Goal: Transaction & Acquisition: Purchase product/service

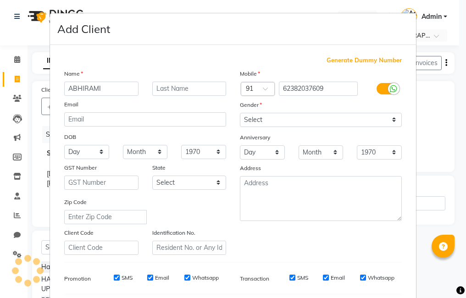
select select "7633"
select select "service"
select select "85969"
select select "[DEMOGRAPHIC_DATA]"
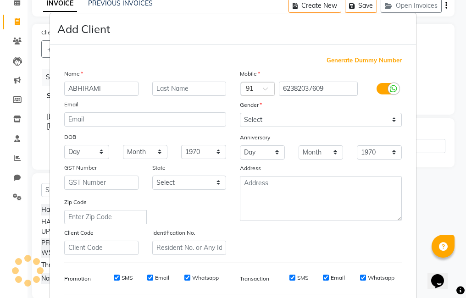
click at [434, 76] on ngb-modal-window "Add Client Generate Dummy Number Name ABHIRAMI Email DOB Day 01 02 03 04 05 06 …" at bounding box center [233, 149] width 466 height 298
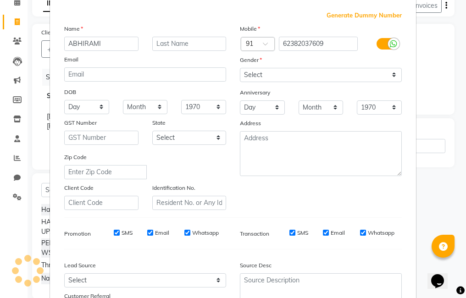
scroll to position [125, 0]
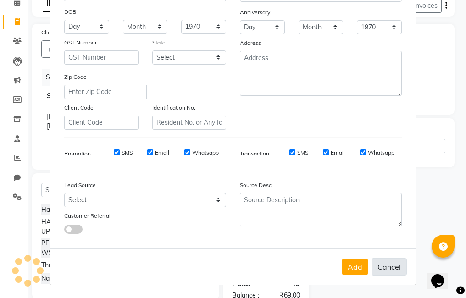
click at [385, 268] on button "Cancel" at bounding box center [388, 266] width 35 height 17
select select
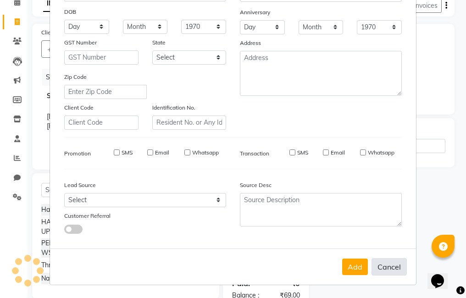
select select
checkbox input "false"
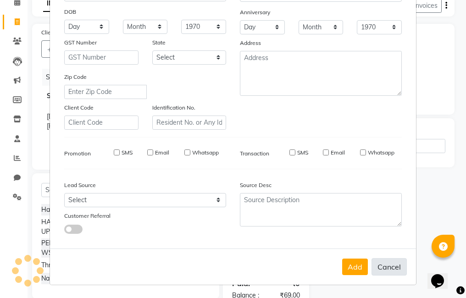
checkbox input "false"
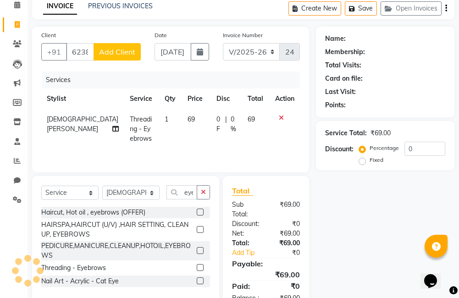
scroll to position [0, 0]
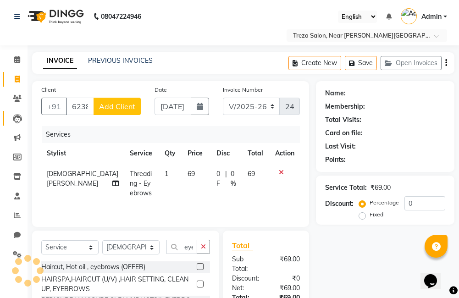
click at [19, 125] on link "Leads" at bounding box center [14, 118] width 22 height 15
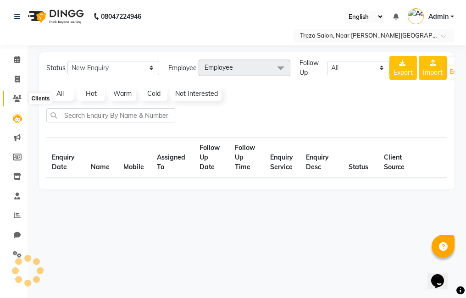
click at [14, 100] on icon at bounding box center [17, 98] width 9 height 7
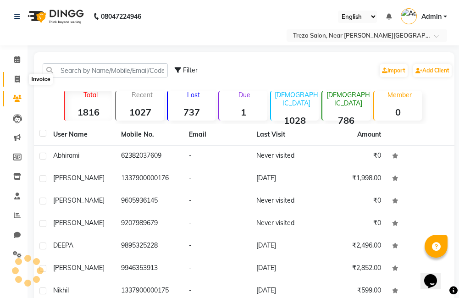
click at [23, 80] on span at bounding box center [17, 79] width 16 height 11
select select "service"
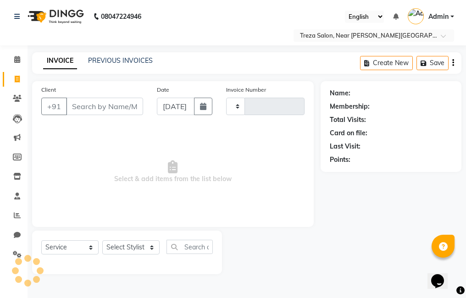
click at [131, 107] on input "Client" at bounding box center [104, 106] width 77 height 17
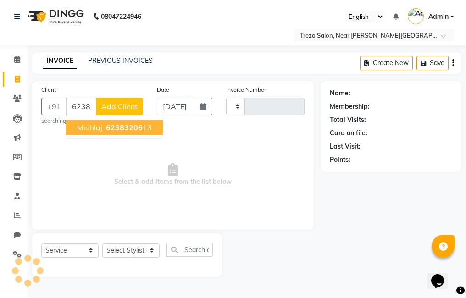
click at [124, 128] on span "62383206" at bounding box center [124, 127] width 37 height 9
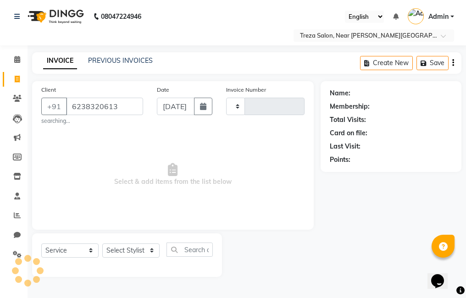
type input "6238320613"
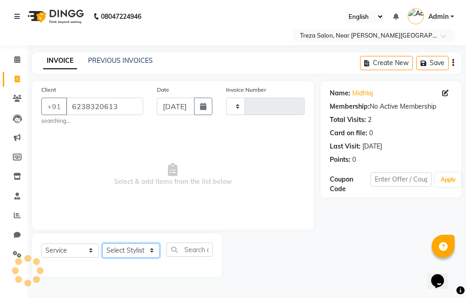
click at [120, 253] on select "Select Stylist Akhil krishna Akshay Amulie Anju Arun Ashish Jeeshma Krishna Pri…" at bounding box center [130, 251] width 57 height 14
select select "85971"
click at [102, 244] on select "Select Stylist Akhil krishna Akshay Amulie Anju Arun Ashish Jeeshma Krishna Pri…" at bounding box center [130, 251] width 57 height 14
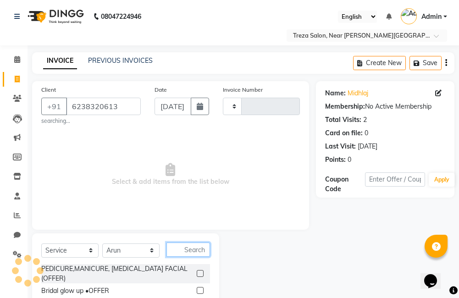
click at [187, 250] on input "text" at bounding box center [188, 250] width 44 height 14
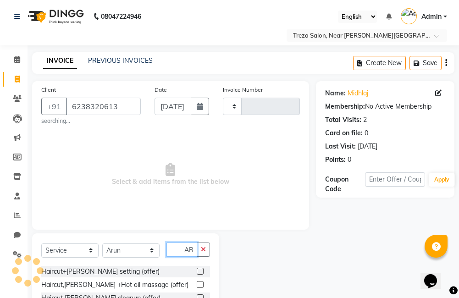
scroll to position [59, 0]
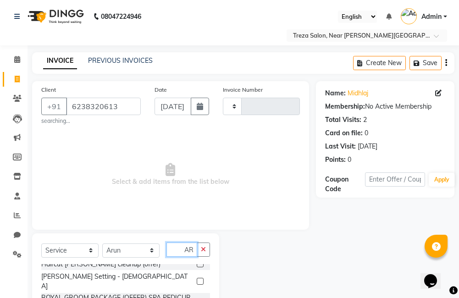
type input "BEAR"
drag, startPoint x: 195, startPoint y: 274, endPoint x: 201, endPoint y: 275, distance: 6.5
click at [197, 278] on label at bounding box center [200, 281] width 7 height 7
click at [197, 279] on input "checkbox" at bounding box center [200, 282] width 6 height 6
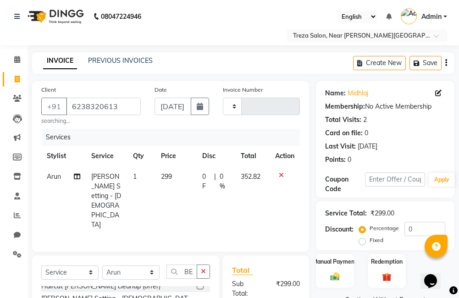
checkbox input "false"
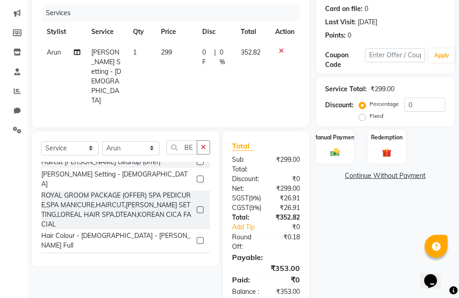
scroll to position [138, 0]
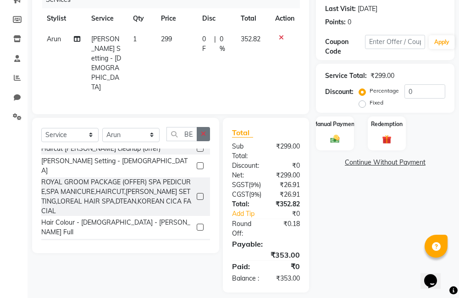
click at [201, 131] on icon "button" at bounding box center [203, 134] width 5 height 6
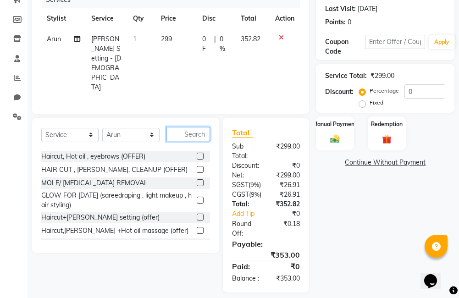
scroll to position [175, 0]
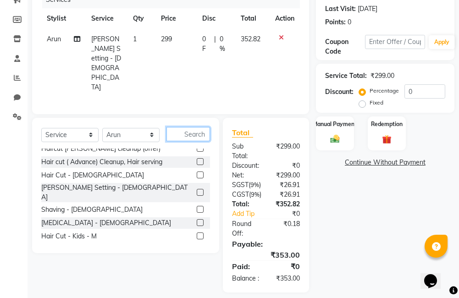
click at [199, 127] on input "text" at bounding box center [188, 134] width 44 height 14
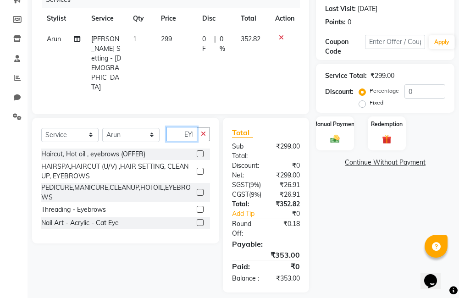
scroll to position [0, 0]
type input "EYE"
click at [197, 206] on label at bounding box center [200, 209] width 7 height 7
click at [197, 207] on input "checkbox" at bounding box center [200, 210] width 6 height 6
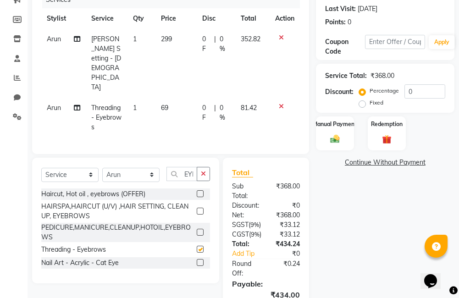
checkbox input "false"
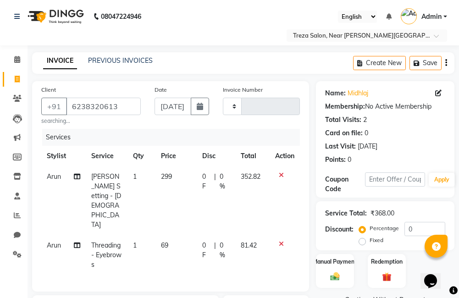
click at [444, 63] on div "Create New Save" at bounding box center [403, 63] width 101 height 22
click at [446, 63] on icon "button" at bounding box center [446, 63] width 2 height 0
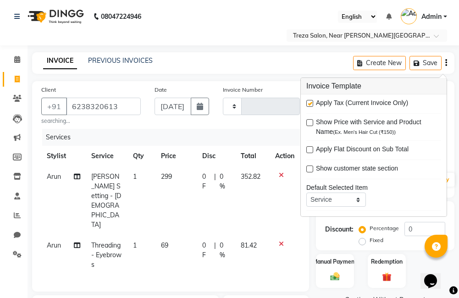
click at [309, 106] on label at bounding box center [309, 103] width 7 height 7
click at [309, 106] on input "checkbox" at bounding box center [309, 104] width 6 height 6
checkbox input "false"
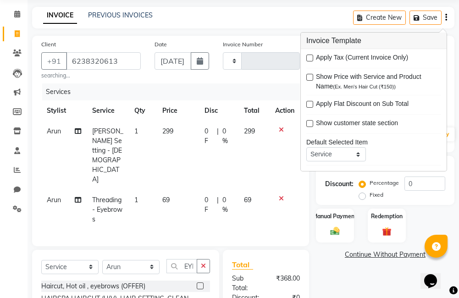
scroll to position [135, 0]
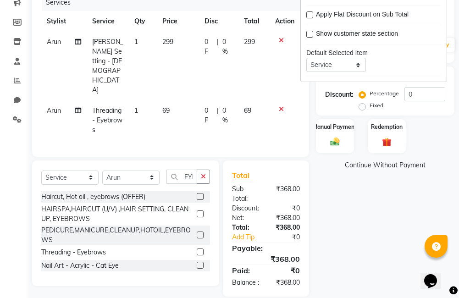
drag, startPoint x: 336, startPoint y: 209, endPoint x: 343, endPoint y: 160, distance: 49.2
click at [342, 208] on div "Name: Midhlaj Membership: No Active Membership Total Visits: 2 Card on file: 0 …" at bounding box center [388, 121] width 145 height 350
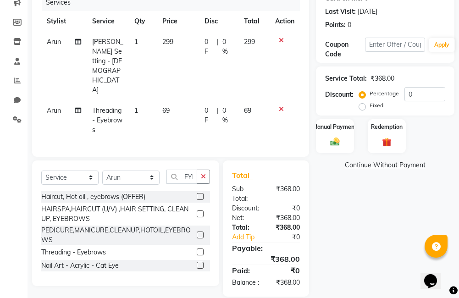
click at [328, 129] on label "Manual Payment" at bounding box center [335, 127] width 44 height 8
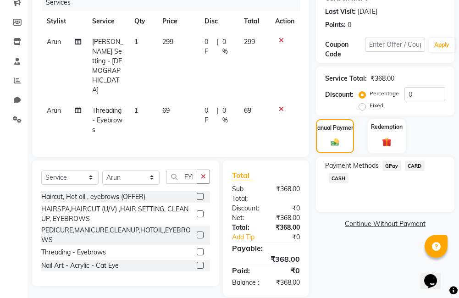
click at [390, 165] on span "GPay" at bounding box center [391, 166] width 19 height 11
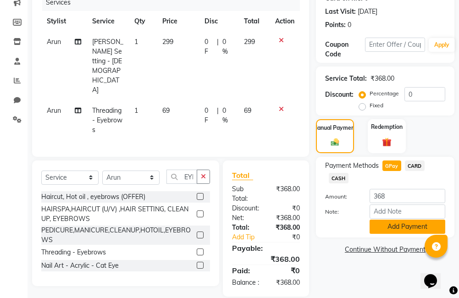
click at [404, 229] on button "Add Payment" at bounding box center [408, 227] width 76 height 14
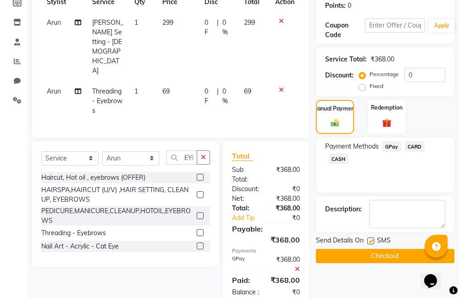
scroll to position [164, 0]
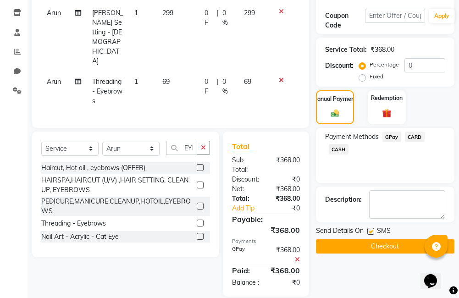
click at [374, 248] on button "Checkout" at bounding box center [385, 246] width 139 height 14
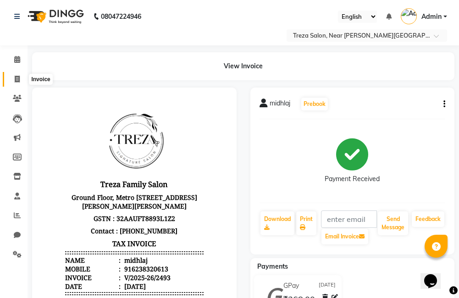
click at [15, 76] on icon at bounding box center [17, 79] width 5 height 7
select select "service"
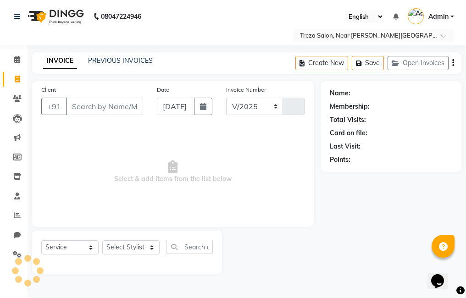
select select "7633"
type input "2494"
click at [18, 100] on icon at bounding box center [17, 98] width 9 height 7
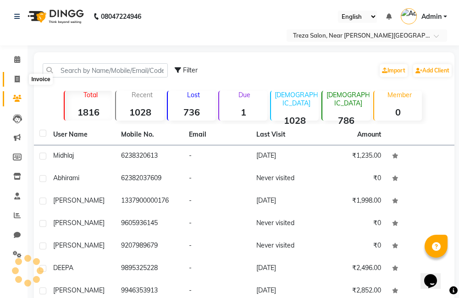
click at [19, 79] on icon at bounding box center [17, 79] width 5 height 7
select select "7633"
select select "service"
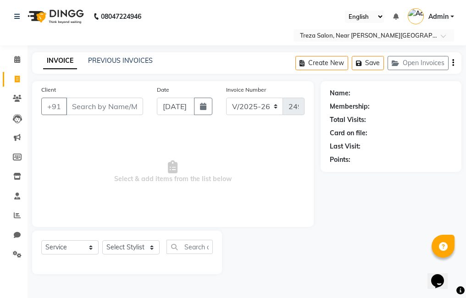
click at [75, 103] on input "Client" at bounding box center [104, 106] width 77 height 17
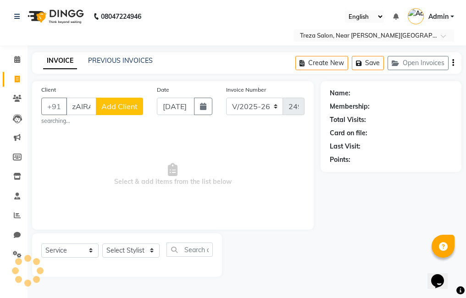
scroll to position [0, 2]
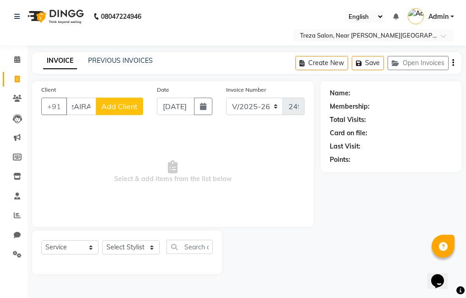
type input "zAIRA"
click at [116, 109] on span "Add Client" at bounding box center [119, 106] width 36 height 9
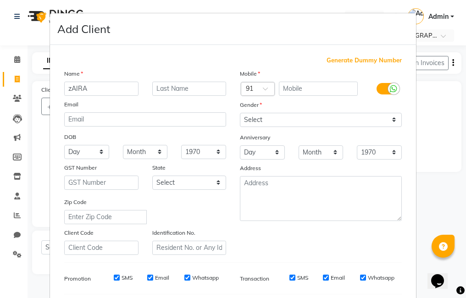
click at [341, 62] on span "Generate Dummy Number" at bounding box center [364, 60] width 75 height 9
type input "1337900000177"
checkbox input "false"
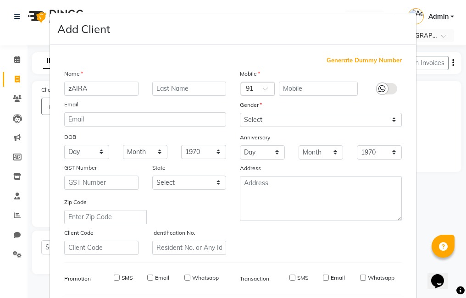
checkbox input "false"
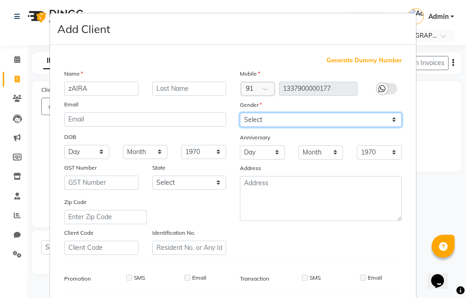
click at [288, 119] on select "Select Male Female Other Prefer Not To Say" at bounding box center [321, 120] width 162 height 14
select select "male"
click at [240, 113] on select "Select Male Female Other Prefer Not To Say" at bounding box center [321, 120] width 162 height 14
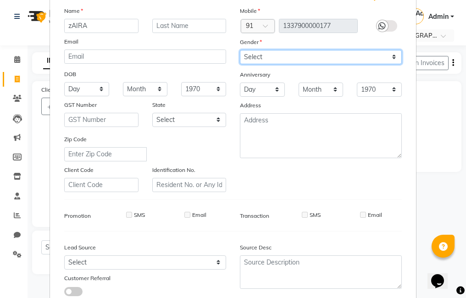
scroll to position [125, 0]
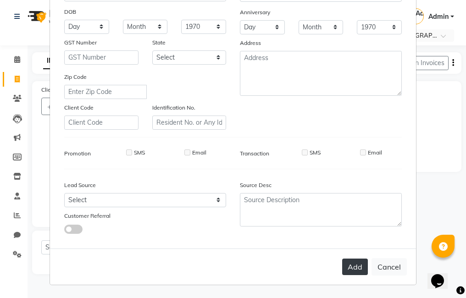
click at [348, 269] on button "Add" at bounding box center [355, 267] width 26 height 17
type input "1337900000177"
select select
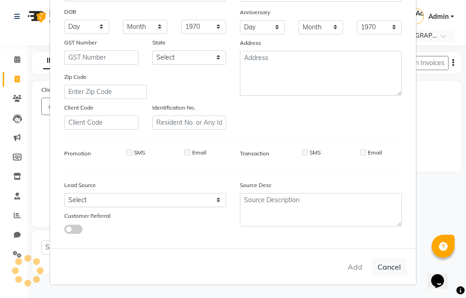
select select
checkbox input "false"
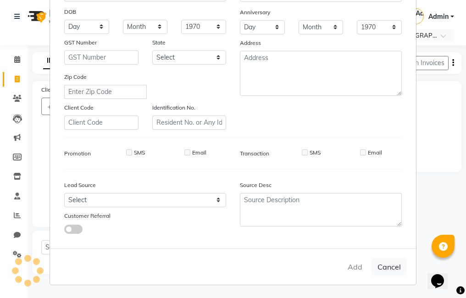
checkbox input "false"
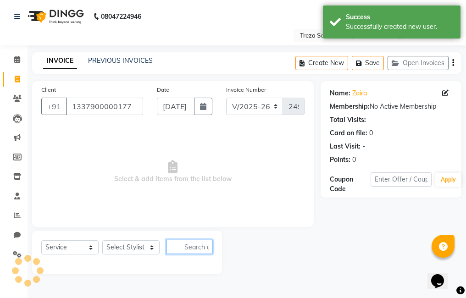
click at [192, 248] on input "text" at bounding box center [189, 247] width 46 height 14
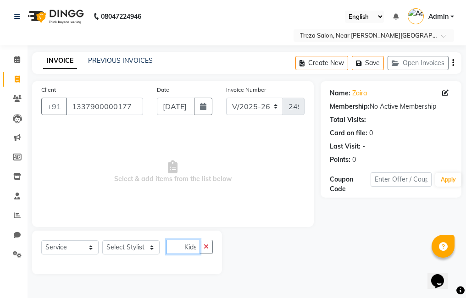
scroll to position [0, 0]
type input "Kids"
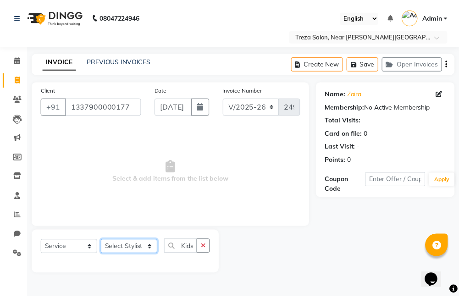
scroll to position [0, 0]
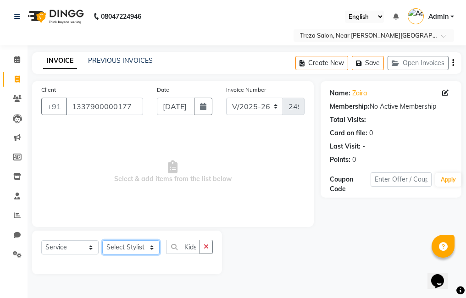
click at [124, 245] on select "Select Stylist Akhil krishna Akshay Amulie Anju Arun Ashish Jeeshma Krishna Pri…" at bounding box center [130, 247] width 57 height 14
select select "85969"
click at [102, 240] on select "Select Stylist Akhil krishna Akshay Amulie Anju Arun Ashish Jeeshma Krishna Pri…" at bounding box center [130, 247] width 57 height 14
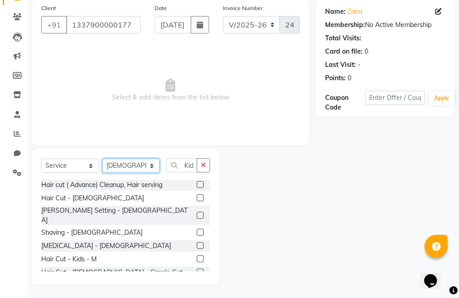
scroll to position [229, 0]
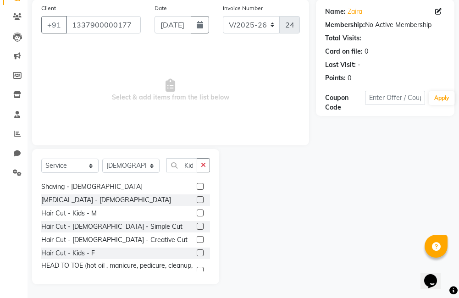
click at [197, 249] on label at bounding box center [200, 252] width 7 height 7
click at [197, 250] on input "checkbox" at bounding box center [200, 253] width 6 height 6
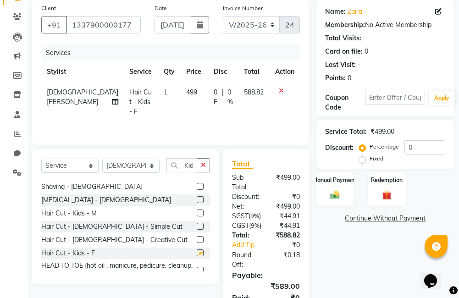
checkbox input "false"
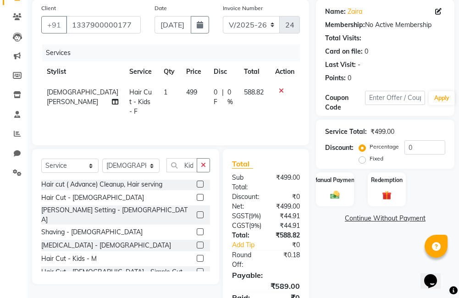
scroll to position [183, 0]
click at [204, 169] on button "button" at bounding box center [203, 165] width 13 height 14
click at [185, 164] on input "text" at bounding box center [188, 165] width 44 height 14
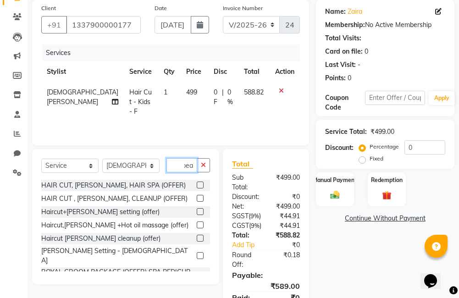
scroll to position [0, 2]
type input "b"
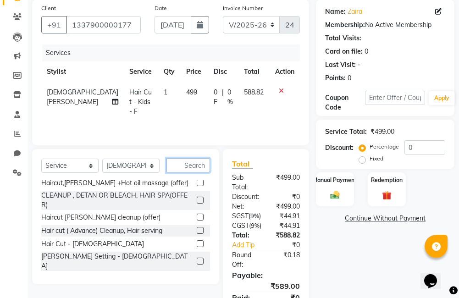
scroll to position [183, 0]
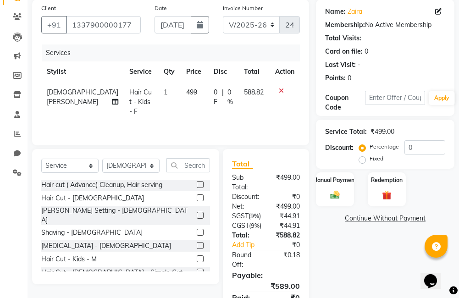
click at [197, 212] on label at bounding box center [200, 215] width 7 height 7
click at [197, 213] on input "checkbox" at bounding box center [200, 216] width 6 height 6
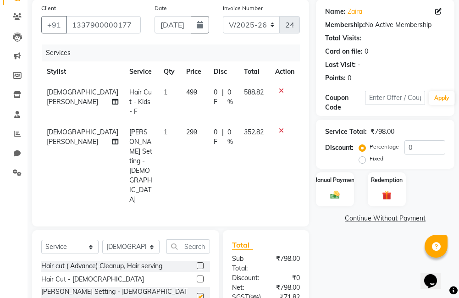
checkbox input "false"
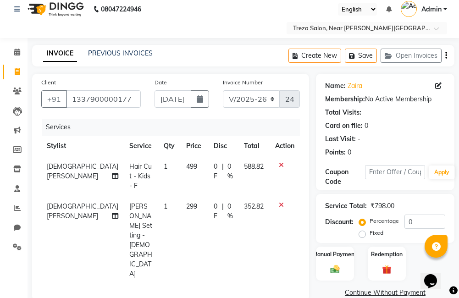
scroll to position [0, 0]
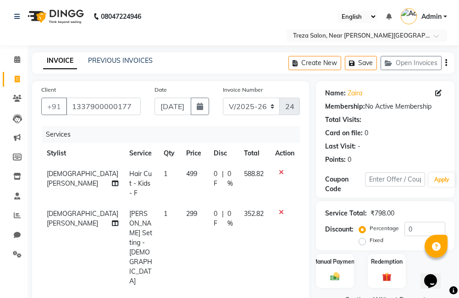
click at [280, 172] on icon at bounding box center [281, 172] width 5 height 6
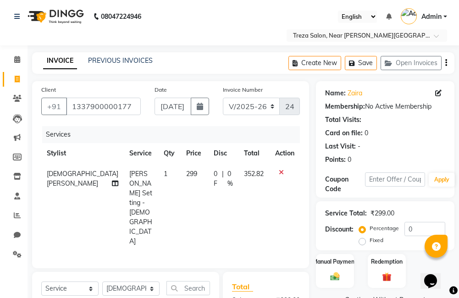
click at [447, 63] on icon "button" at bounding box center [446, 63] width 2 height 0
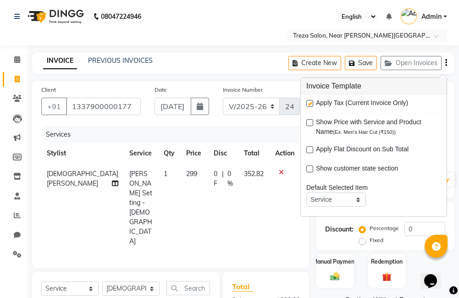
click at [311, 103] on label at bounding box center [309, 103] width 7 height 7
click at [311, 103] on input "checkbox" at bounding box center [309, 104] width 6 height 6
checkbox input "false"
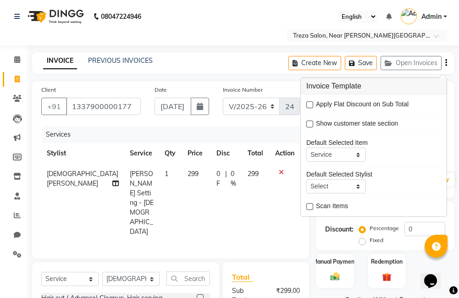
scroll to position [92, 0]
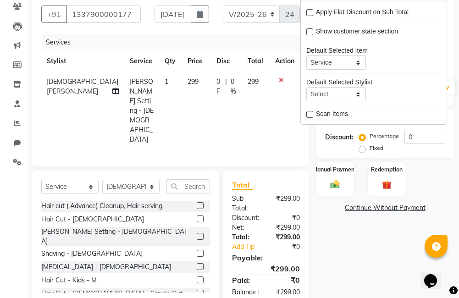
click at [334, 259] on div "Name: Zaira Membership: No Active Membership Total Visits: Card on file: 0 Last…" at bounding box center [388, 147] width 145 height 317
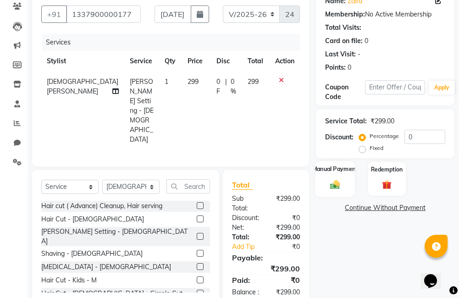
click at [330, 187] on img at bounding box center [335, 184] width 16 height 11
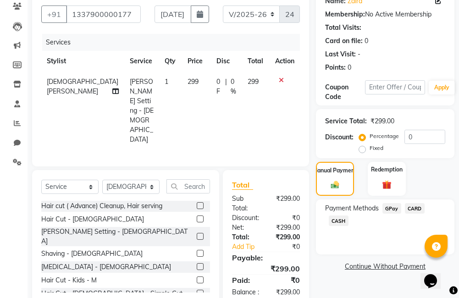
click at [391, 211] on span "GPay" at bounding box center [391, 208] width 19 height 11
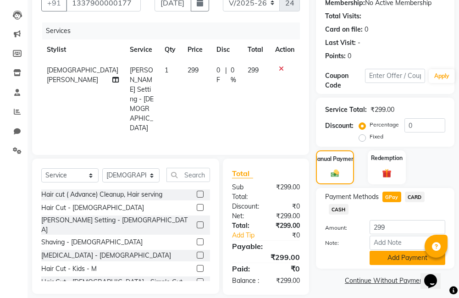
scroll to position [107, 0]
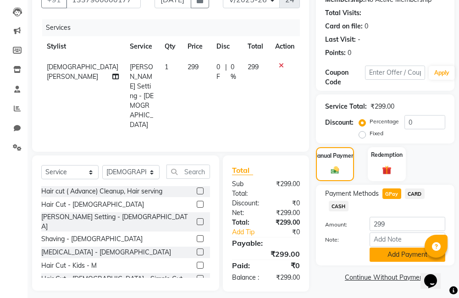
click at [414, 258] on button "Add Payment" at bounding box center [408, 255] width 76 height 14
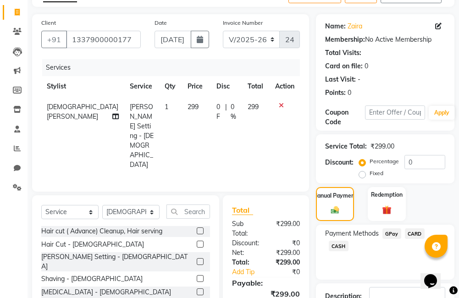
scroll to position [41, 0]
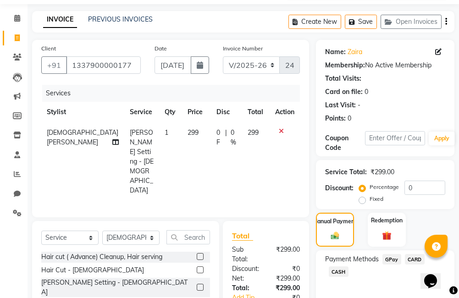
click at [56, 139] on span "[DEMOGRAPHIC_DATA][PERSON_NAME]" at bounding box center [83, 137] width 72 height 18
select select "85969"
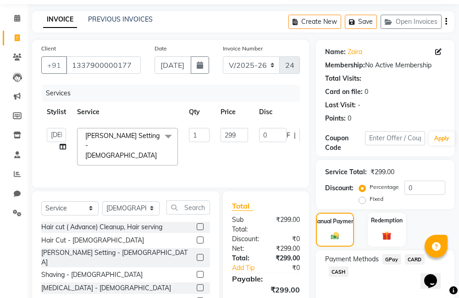
click at [58, 146] on td "Akhil krishna Akshay Amulie Anju Arun Ashish Jeeshma Krishna Priya Roshelle Shi…" at bounding box center [56, 146] width 30 height 49
click at [61, 146] on icon at bounding box center [63, 147] width 6 height 6
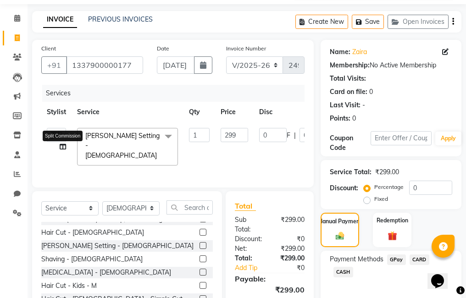
select select "85969"
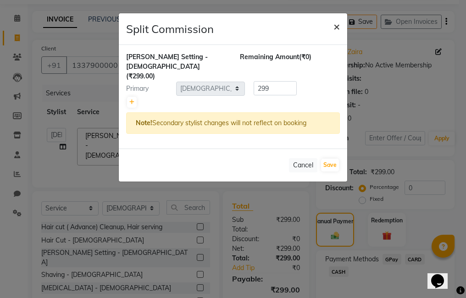
click at [339, 29] on span "×" at bounding box center [336, 26] width 6 height 14
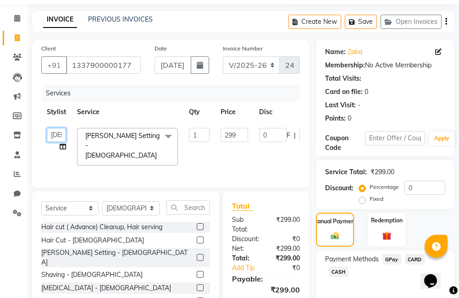
click at [53, 135] on select "Akhil krishna Akshay Amulie Anju Arun Ashish Jeeshma Krishna Priya Roshelle Shi…" at bounding box center [56, 135] width 19 height 14
select select "79935"
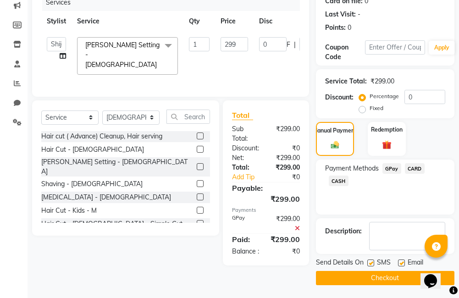
scroll to position [133, 0]
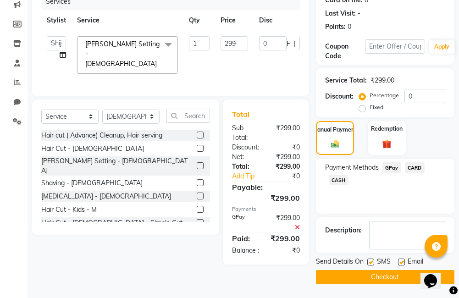
click at [344, 281] on button "Checkout" at bounding box center [385, 277] width 139 height 14
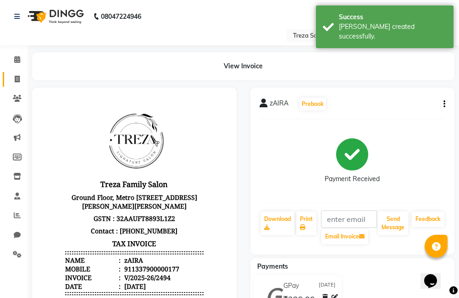
click at [15, 80] on icon at bounding box center [17, 79] width 5 height 7
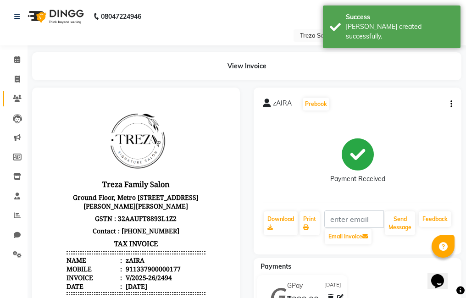
select select "7633"
select select "service"
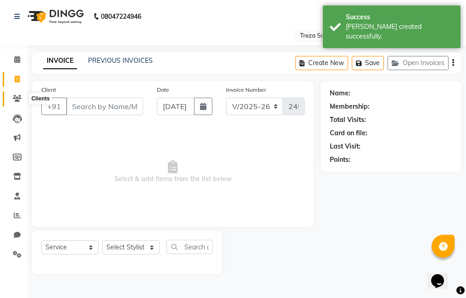
click at [17, 100] on icon at bounding box center [17, 98] width 9 height 7
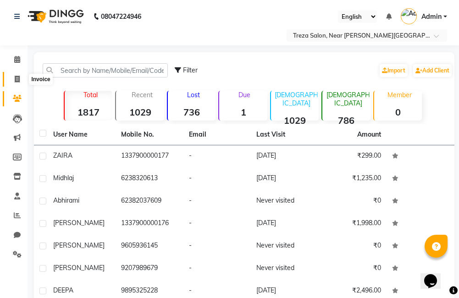
click at [22, 78] on span at bounding box center [17, 79] width 16 height 11
select select "service"
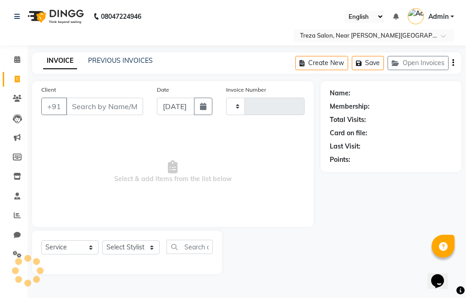
type input "2495"
select select "7633"
click at [95, 113] on input "Client" at bounding box center [104, 106] width 77 height 17
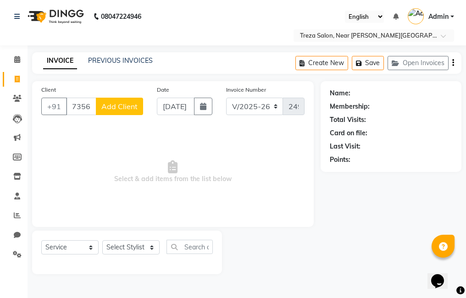
type input "7356670596"
click at [105, 105] on span "Add Client" at bounding box center [119, 106] width 36 height 9
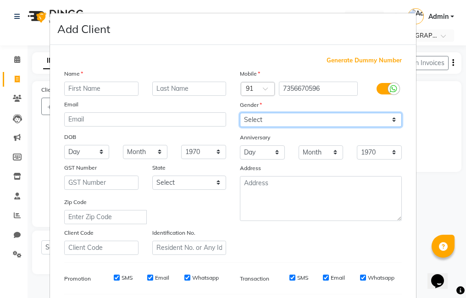
click at [326, 118] on select "Select Male Female Other Prefer Not To Say" at bounding box center [321, 120] width 162 height 14
select select "female"
click at [240, 113] on select "Select Male Female Other Prefer Not To Say" at bounding box center [321, 120] width 162 height 14
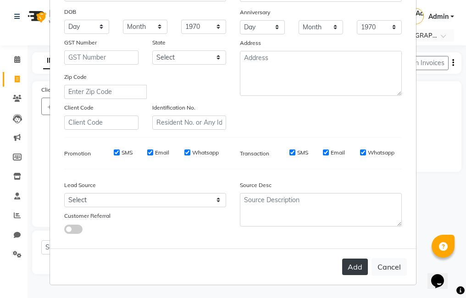
click at [355, 264] on button "Add" at bounding box center [355, 267] width 26 height 17
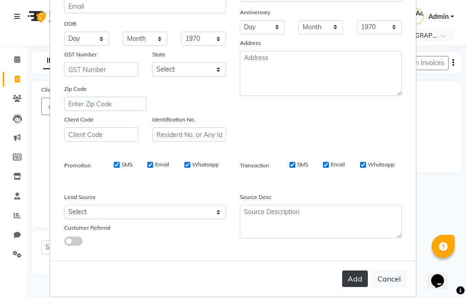
scroll to position [137, 0]
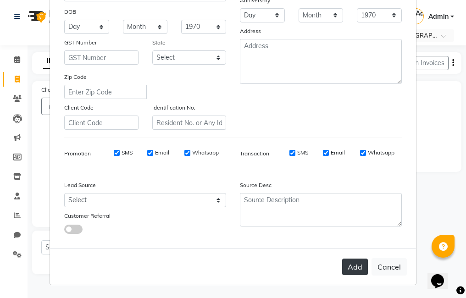
click at [345, 266] on button "Add" at bounding box center [355, 267] width 26 height 17
click at [361, 273] on button "Add" at bounding box center [355, 267] width 26 height 17
click at [350, 272] on button "Add" at bounding box center [355, 267] width 26 height 17
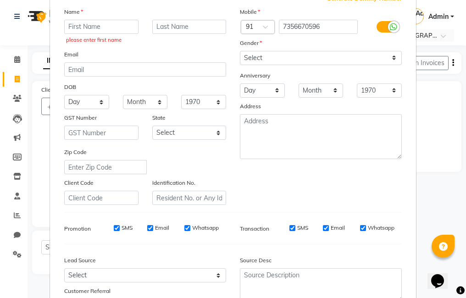
scroll to position [0, 0]
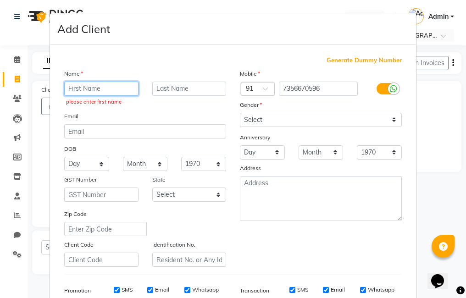
click at [105, 94] on input "text" at bounding box center [101, 89] width 74 height 14
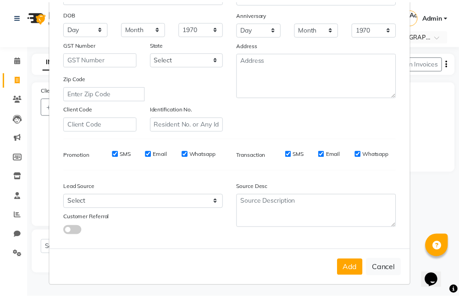
scroll to position [125, 0]
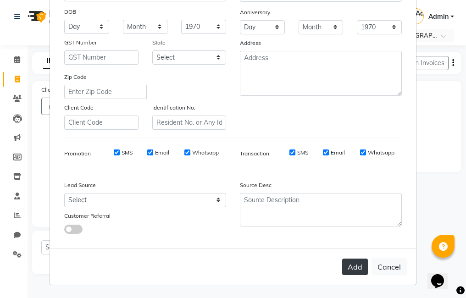
type input "nisha"
click at [346, 263] on button "Add" at bounding box center [355, 267] width 26 height 17
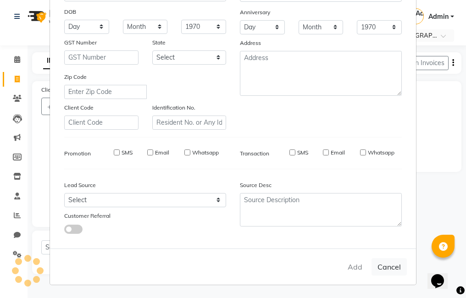
select select
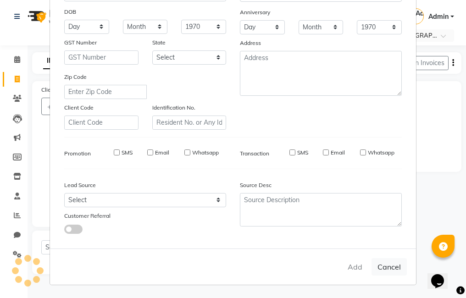
select select
checkbox input "false"
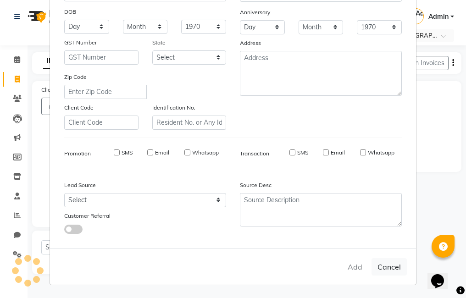
checkbox input "false"
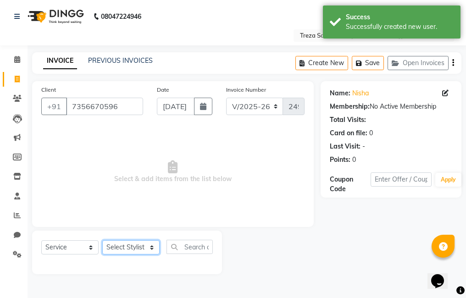
click at [121, 253] on select "Select Stylist Akhil krishna Akshay Amulie Anju Arun Ashish Jeeshma Krishna Pri…" at bounding box center [130, 247] width 57 height 14
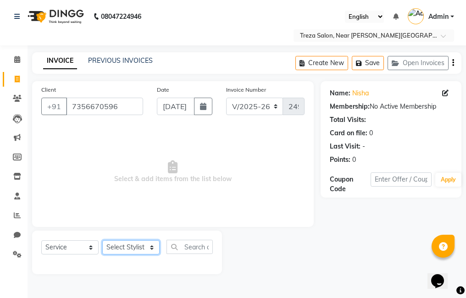
select select "85971"
click at [102, 240] on select "Select Stylist Akhil krishna Akshay Amulie Anju Arun Ashish Jeeshma Krishna Pri…" at bounding box center [130, 247] width 57 height 14
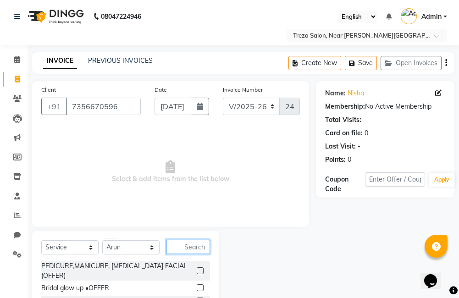
click at [195, 248] on input "text" at bounding box center [188, 247] width 44 height 14
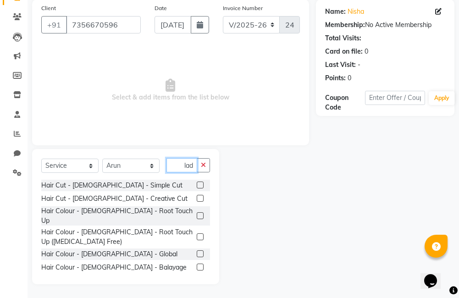
scroll to position [0, 2]
type input "ladi"
click at [197, 197] on label at bounding box center [200, 198] width 7 height 7
click at [197, 197] on input "checkbox" at bounding box center [200, 199] width 6 height 6
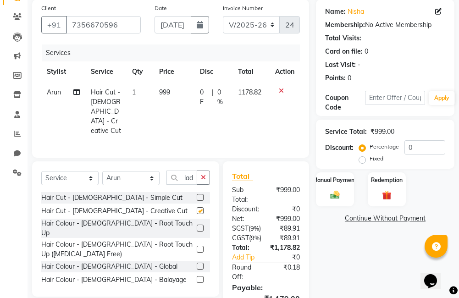
checkbox input "false"
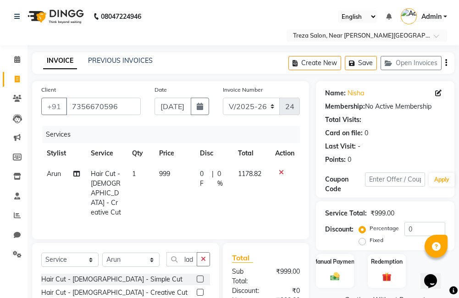
click at [448, 61] on div "Create New Save Open Invoices" at bounding box center [371, 63] width 166 height 22
click at [445, 64] on button "button" at bounding box center [446, 63] width 2 height 22
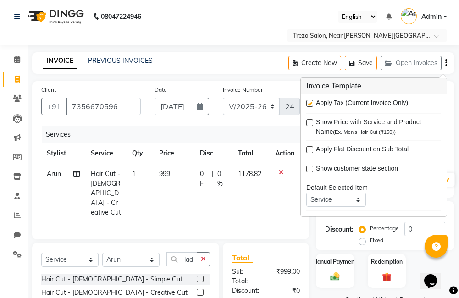
click at [310, 105] on label at bounding box center [309, 103] width 7 height 7
click at [310, 105] on input "checkbox" at bounding box center [309, 104] width 6 height 6
checkbox input "false"
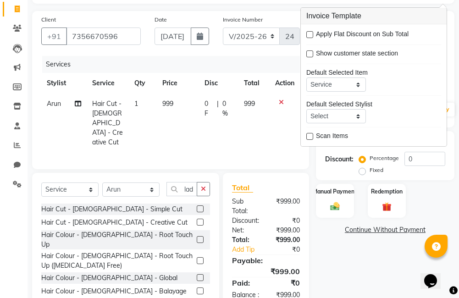
scroll to position [102, 0]
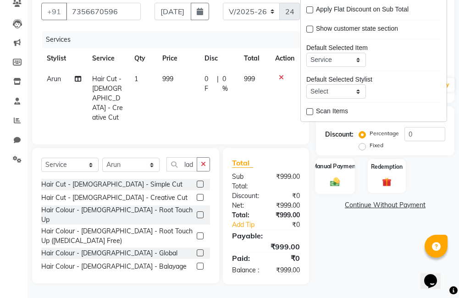
click at [340, 183] on div "Manual Payment" at bounding box center [334, 176] width 39 height 36
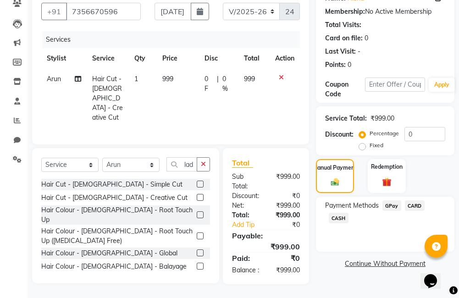
click at [390, 201] on span "GPay" at bounding box center [391, 205] width 19 height 11
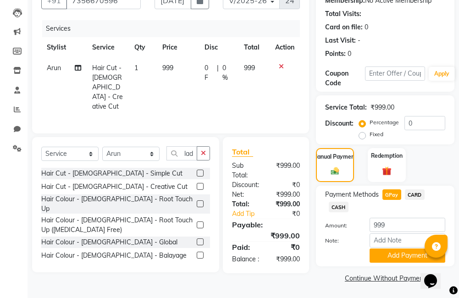
scroll to position [107, 0]
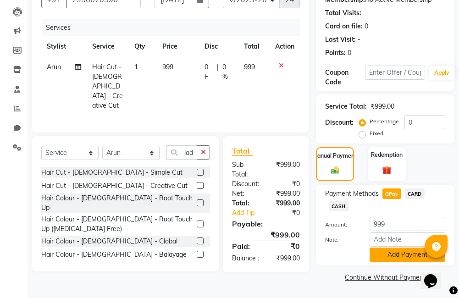
click at [393, 252] on button "Add Payment" at bounding box center [408, 255] width 76 height 14
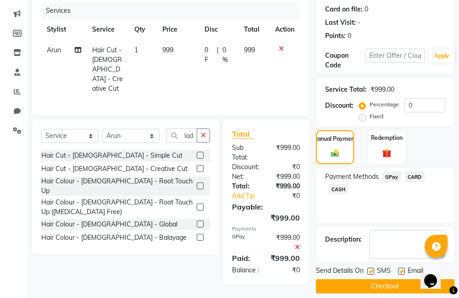
scroll to position [133, 0]
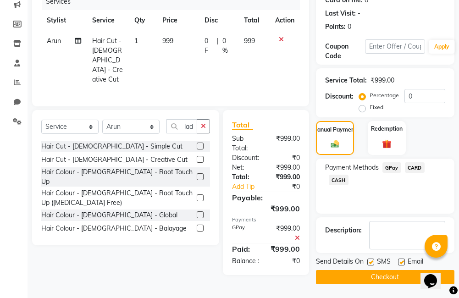
click at [377, 272] on button "Checkout" at bounding box center [385, 277] width 139 height 14
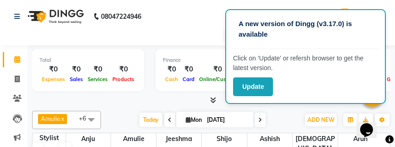
scroll to position [364, 0]
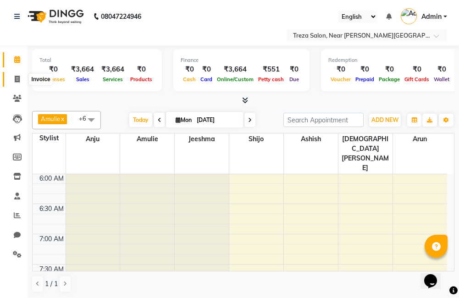
click at [20, 79] on icon at bounding box center [17, 79] width 5 height 7
select select "service"
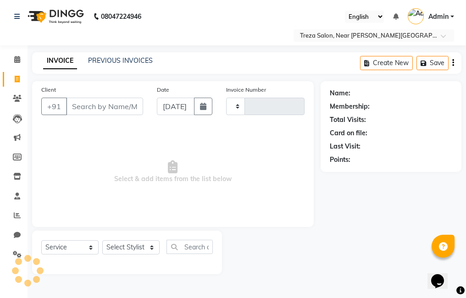
type input "2496"
select select "7633"
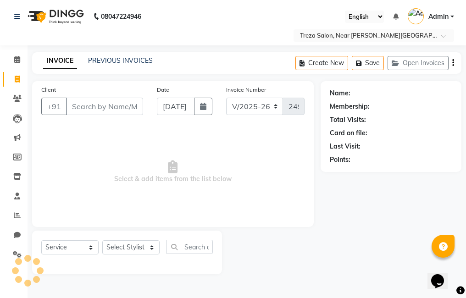
click at [127, 103] on input "Client" at bounding box center [104, 106] width 77 height 17
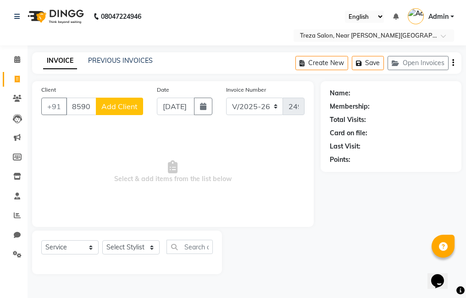
type input "8590847960"
drag, startPoint x: 102, startPoint y: 103, endPoint x: 105, endPoint y: 107, distance: 5.2
click at [105, 107] on span "Add Client" at bounding box center [119, 106] width 36 height 9
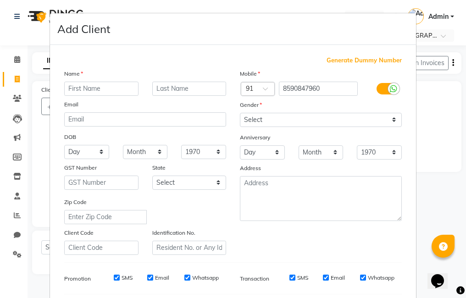
click at [99, 94] on input "text" at bounding box center [101, 89] width 74 height 14
type input "Vrindha"
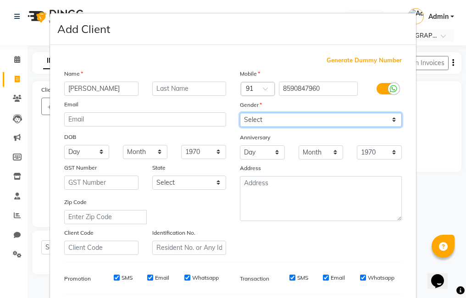
click at [277, 118] on select "Select Male Female Other Prefer Not To Say" at bounding box center [321, 120] width 162 height 14
select select "female"
click at [240, 113] on select "Select Male Female Other Prefer Not To Say" at bounding box center [321, 120] width 162 height 14
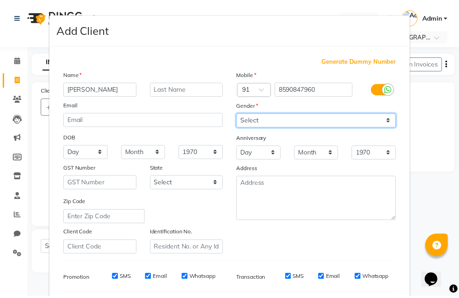
scroll to position [125, 0]
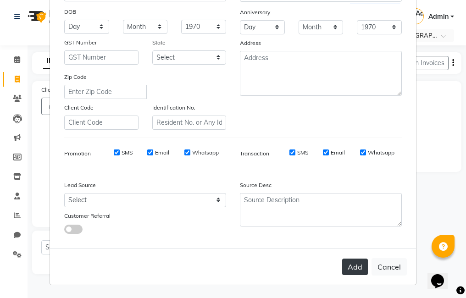
click at [342, 147] on button "Add" at bounding box center [355, 267] width 26 height 17
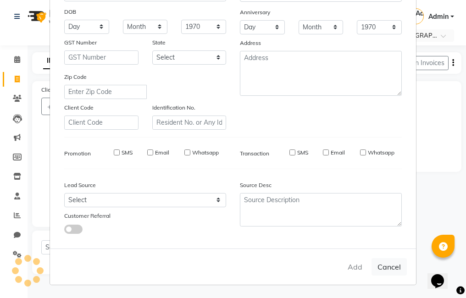
select select
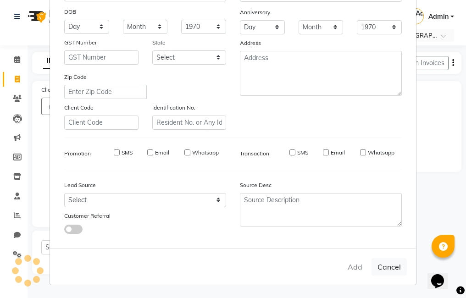
select select
checkbox input "false"
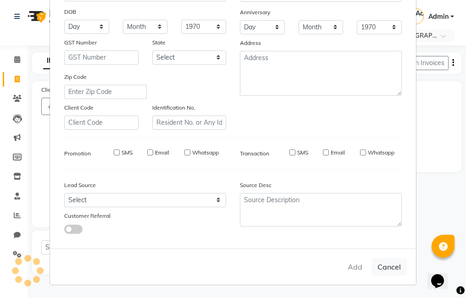
checkbox input "false"
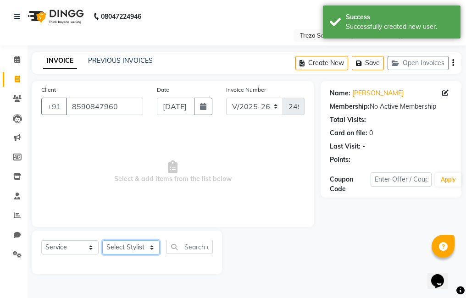
click at [125, 147] on select "Select Stylist Akhil krishna Akshay Amulie Anju Arun Ashish Jeeshma Krishna Pri…" at bounding box center [130, 247] width 57 height 14
click at [102, 147] on select "Select Stylist Akhil krishna Akshay Amulie Anju Arun Ashish Jeeshma Krishna Pri…" at bounding box center [130, 247] width 57 height 14
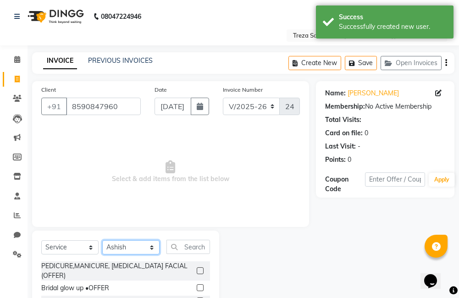
click at [130, 147] on select "Select Stylist Akhil krishna Akshay Amulie Anju Arun Ashish Jeeshma Krishna Pri…" at bounding box center [130, 247] width 57 height 14
select select "67450"
click at [102, 147] on select "Select Stylist Akhil krishna Akshay Amulie Anju Arun Ashish Jeeshma Krishna Pri…" at bounding box center [130, 247] width 57 height 14
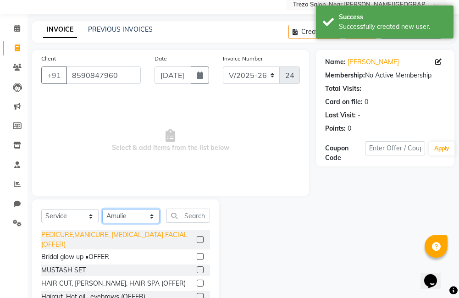
scroll to position [46, 0]
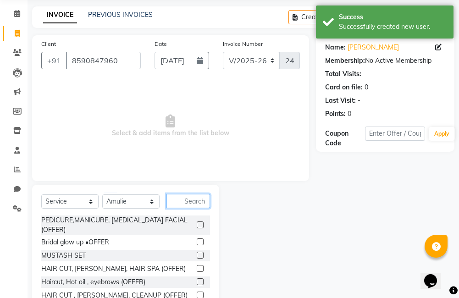
click at [190, 147] on input "text" at bounding box center [188, 201] width 44 height 14
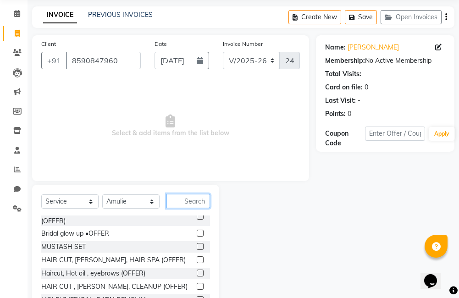
scroll to position [0, 0]
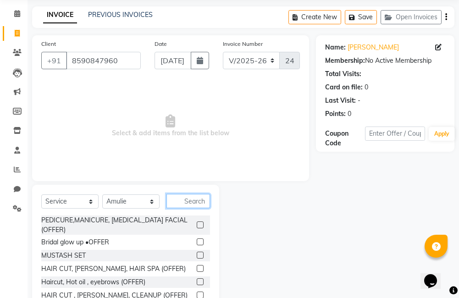
click at [188, 147] on input "text" at bounding box center [188, 201] width 44 height 14
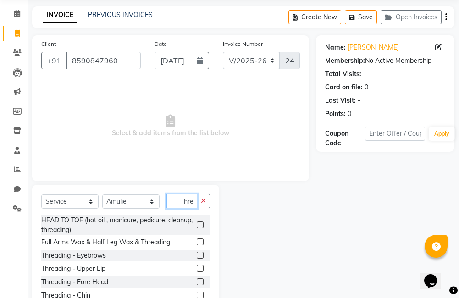
scroll to position [82, 0]
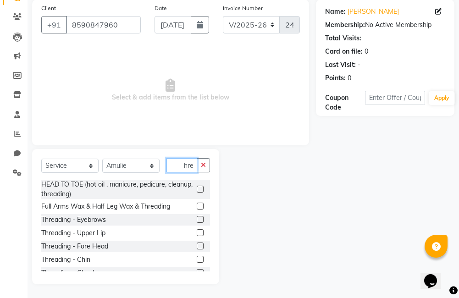
type input "thre"
click at [197, 147] on label at bounding box center [200, 219] width 7 height 7
click at [197, 147] on input "checkbox" at bounding box center [200, 220] width 6 height 6
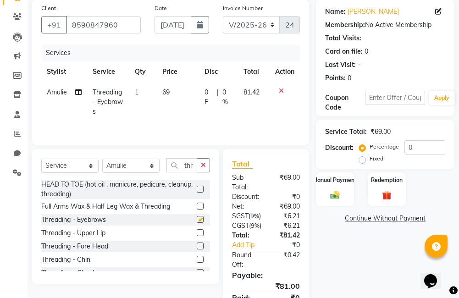
checkbox input "false"
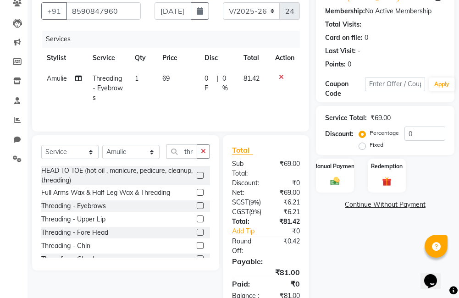
scroll to position [93, 0]
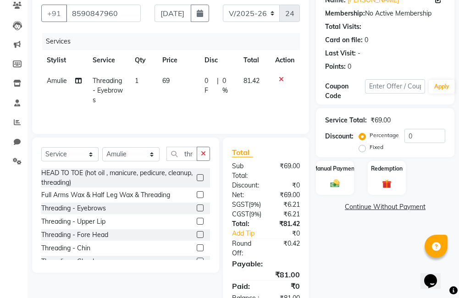
click at [197, 147] on label at bounding box center [200, 234] width 7 height 7
click at [197, 147] on input "checkbox" at bounding box center [200, 235] width 6 height 6
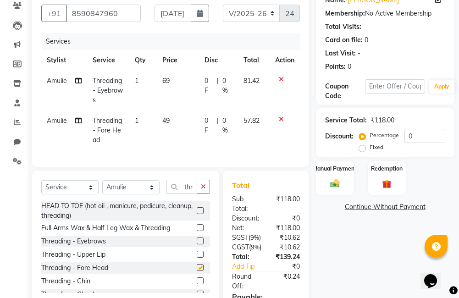
scroll to position [35, 0]
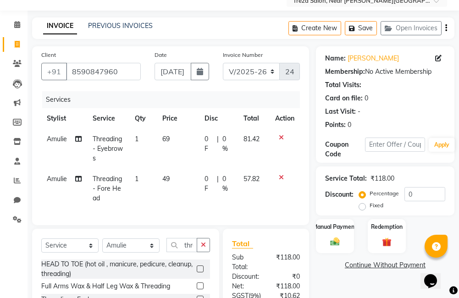
checkbox input "false"
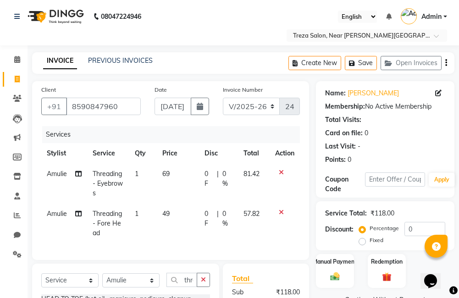
click at [394, 63] on icon "button" at bounding box center [446, 63] width 2 height 0
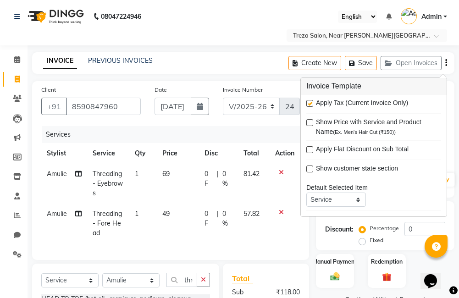
click at [311, 102] on label at bounding box center [309, 103] width 7 height 7
click at [311, 102] on input "checkbox" at bounding box center [309, 104] width 6 height 6
checkbox input "false"
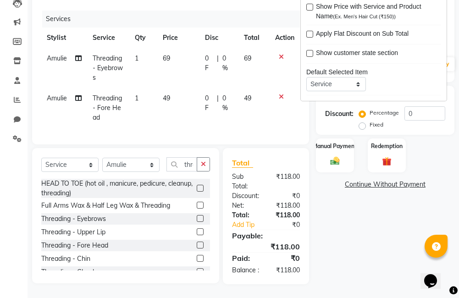
scroll to position [132, 0]
click at [334, 147] on div "Name: Vrindha Membership: No Active Membership Total Visits: Card on file: 0 La…" at bounding box center [388, 125] width 145 height 319
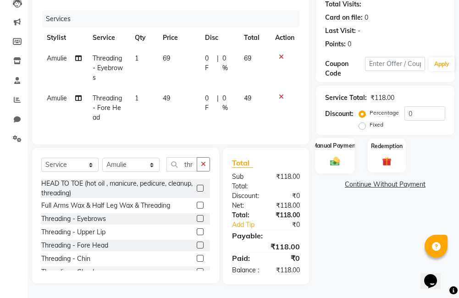
click at [345, 144] on div "Manual Payment" at bounding box center [334, 156] width 39 height 36
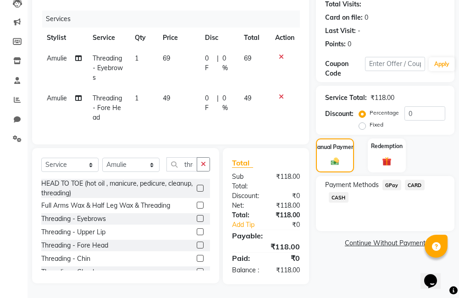
click at [384, 147] on span "GPay" at bounding box center [391, 185] width 19 height 11
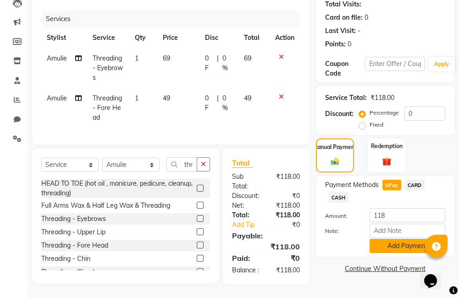
click at [394, 147] on button "Add Payment" at bounding box center [408, 246] width 76 height 14
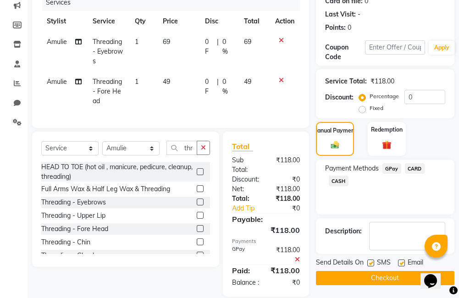
scroll to position [161, 0]
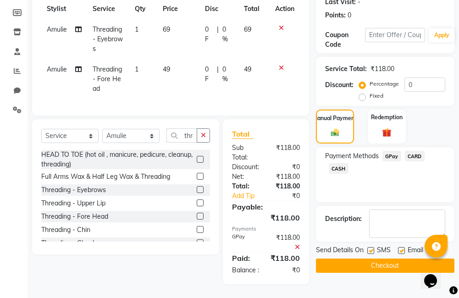
click at [381, 147] on button "Checkout" at bounding box center [385, 266] width 139 height 14
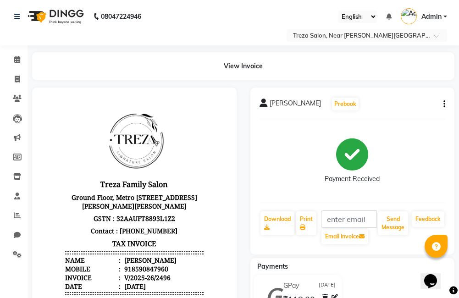
drag, startPoint x: 228, startPoint y: 166, endPoint x: 222, endPoint y: 167, distance: 5.6
click at [228, 147] on div at bounding box center [134, 267] width 205 height 358
drag, startPoint x: 15, startPoint y: 80, endPoint x: 23, endPoint y: 68, distance: 14.1
click at [15, 80] on icon at bounding box center [17, 79] width 5 height 7
select select "service"
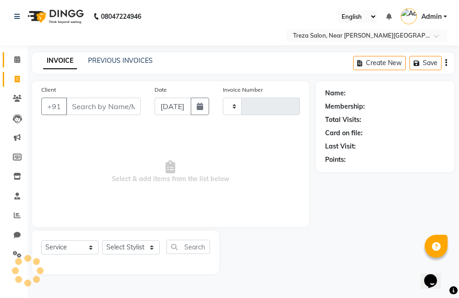
type input "2497"
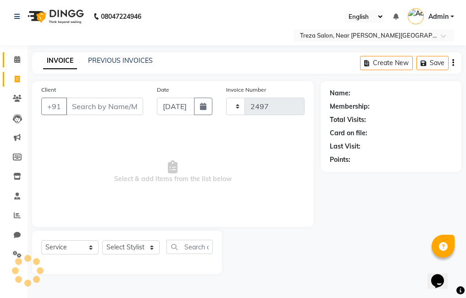
select select "7633"
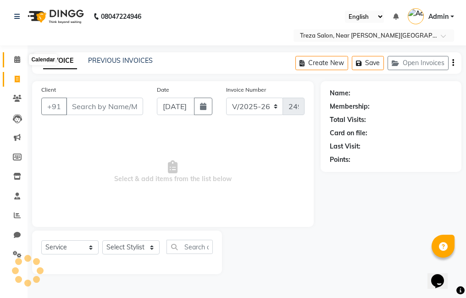
click at [14, 60] on icon at bounding box center [17, 59] width 6 height 7
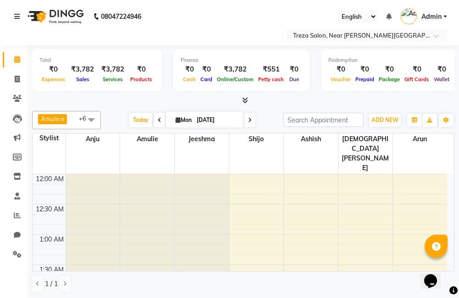
click at [0, 33] on html "08047224946 Select Location × Treza Salon, Near Petta Metro Station English ENG…" at bounding box center [229, 149] width 459 height 298
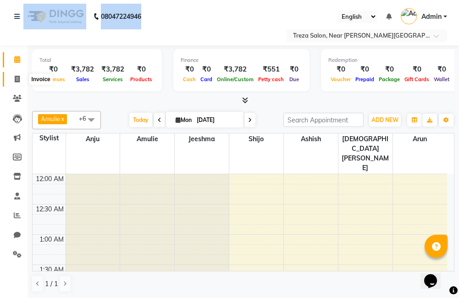
click at [17, 80] on icon at bounding box center [17, 79] width 5 height 7
select select "service"
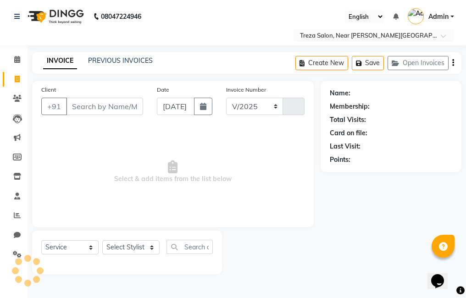
select select "7633"
type input "2497"
click at [18, 96] on icon at bounding box center [17, 98] width 9 height 7
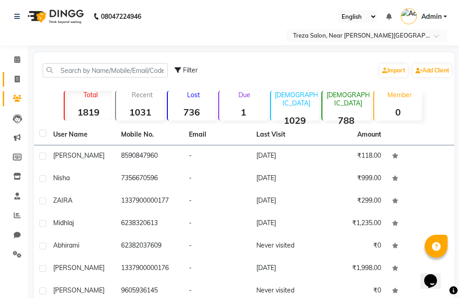
click at [19, 74] on span at bounding box center [17, 79] width 16 height 11
select select "service"
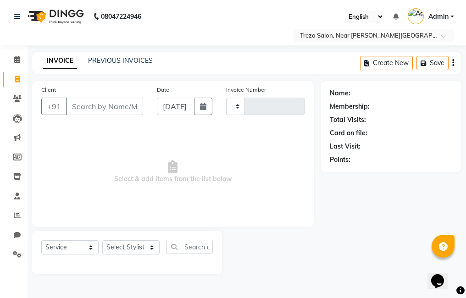
type input "2497"
select select "7633"
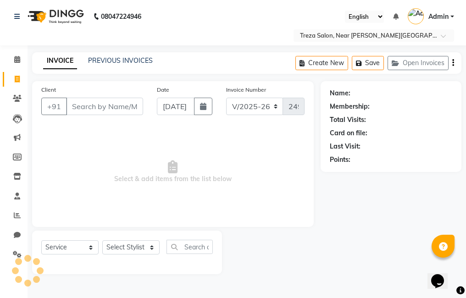
click at [100, 108] on input "Client" at bounding box center [104, 106] width 77 height 17
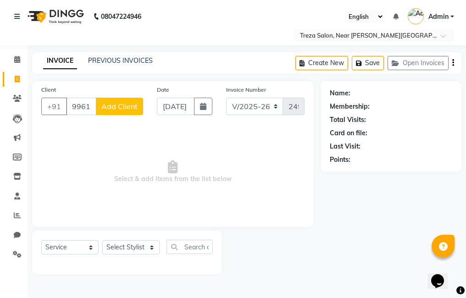
type input "9961101994"
click at [124, 103] on span "Add Client" at bounding box center [119, 106] width 36 height 9
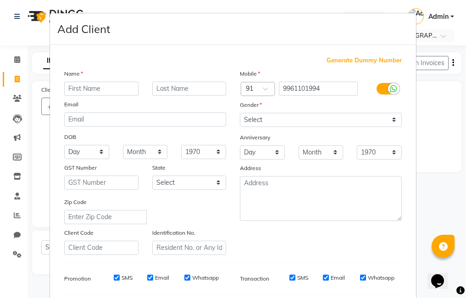
click at [107, 89] on input "text" at bounding box center [101, 89] width 74 height 14
type input "sooraj"
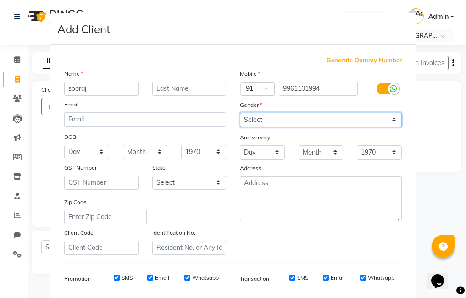
click at [328, 121] on select "Select Male Female Other Prefer Not To Say" at bounding box center [321, 120] width 162 height 14
select select "male"
click at [240, 113] on select "Select Male Female Other Prefer Not To Say" at bounding box center [321, 120] width 162 height 14
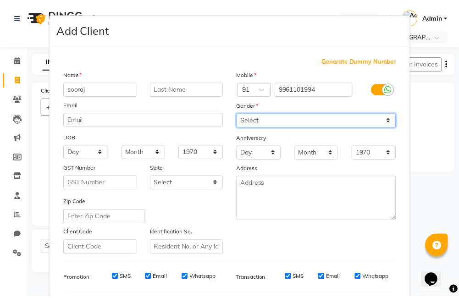
scroll to position [125, 0]
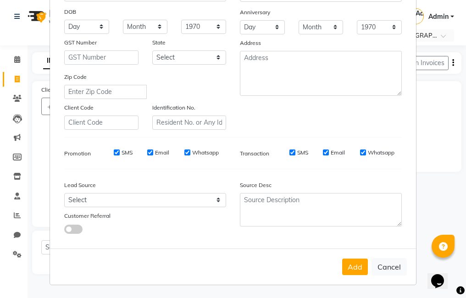
click at [354, 147] on div "Add Cancel" at bounding box center [233, 267] width 366 height 36
click at [354, 147] on button "Add" at bounding box center [355, 267] width 26 height 17
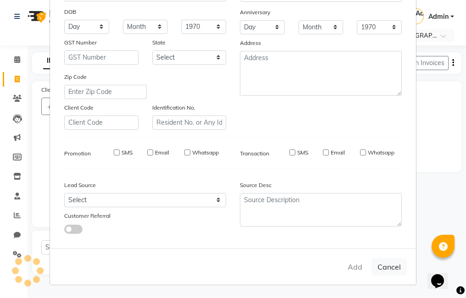
select select
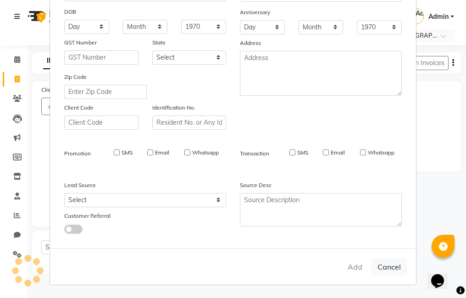
select select
checkbox input "false"
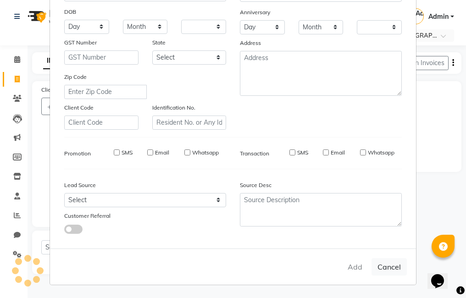
checkbox input "false"
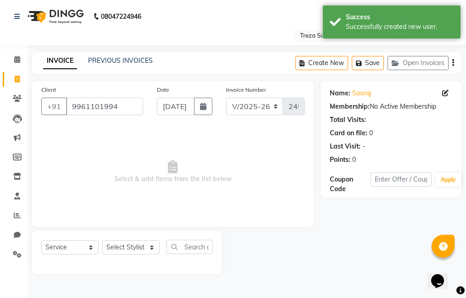
click at [142, 147] on div at bounding box center [127, 263] width 172 height 4
click at [135, 147] on select "Select Stylist Akhil krishna Akshay Amulie Anju Arun Ashish Jeeshma Krishna Pri…" at bounding box center [130, 247] width 57 height 14
select select "81285"
click at [102, 147] on select "Select Stylist Akhil krishna Akshay Amulie Anju Arun Ashish Jeeshma Krishna Pri…" at bounding box center [130, 247] width 57 height 14
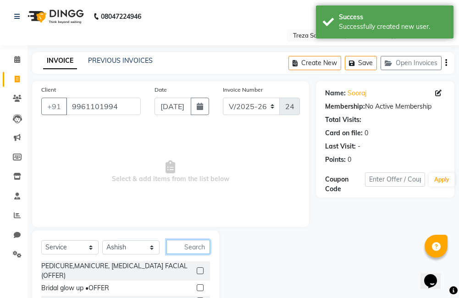
click at [191, 147] on input "text" at bounding box center [188, 247] width 44 height 14
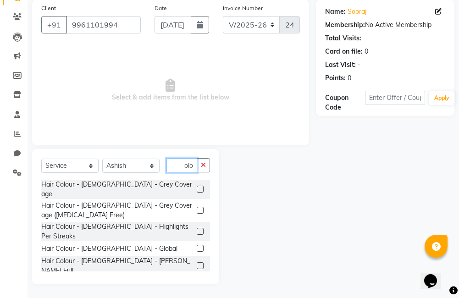
scroll to position [0, 7]
type input "colou"
click at [197, 147] on label at bounding box center [200, 248] width 7 height 7
click at [197, 147] on input "checkbox" at bounding box center [200, 249] width 6 height 6
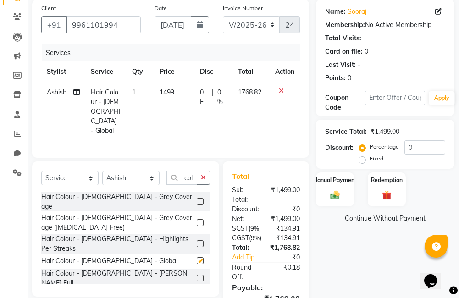
checkbox input "false"
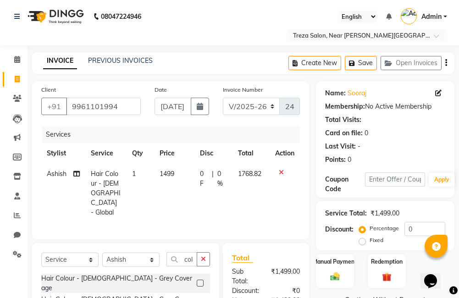
scroll to position [92, 0]
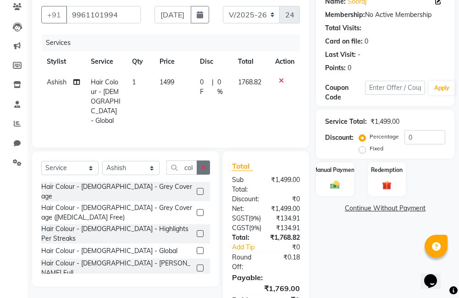
click at [204, 147] on icon "button" at bounding box center [203, 167] width 5 height 6
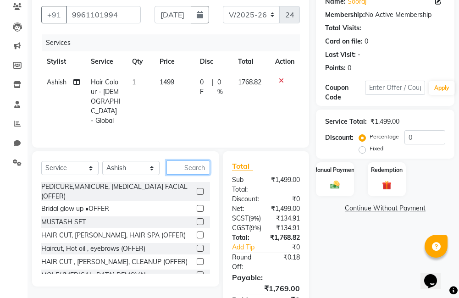
click at [186, 147] on input "text" at bounding box center [188, 168] width 44 height 14
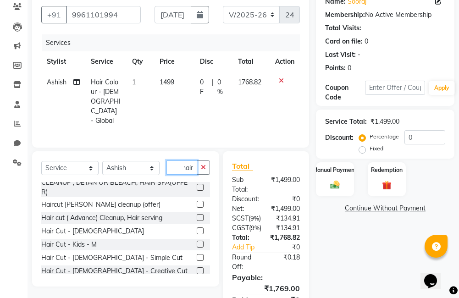
type input "hair"
click at [197, 147] on label at bounding box center [200, 230] width 7 height 7
click at [197, 147] on input "checkbox" at bounding box center [200, 231] width 6 height 6
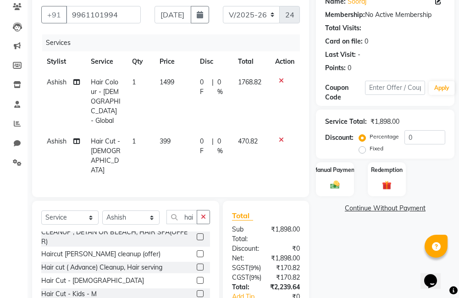
checkbox input "false"
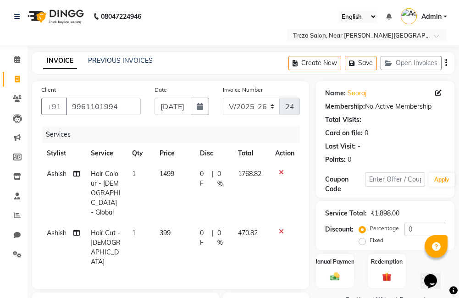
click at [219, 147] on span "0 %" at bounding box center [222, 237] width 10 height 19
select select "81285"
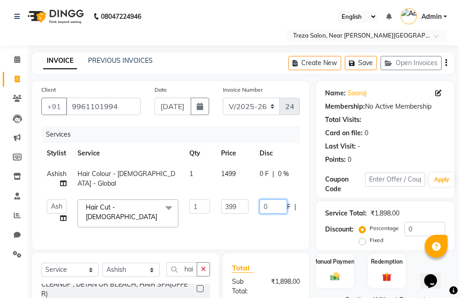
click at [278, 147] on input "0" at bounding box center [274, 206] width 28 height 14
type input "60.5"
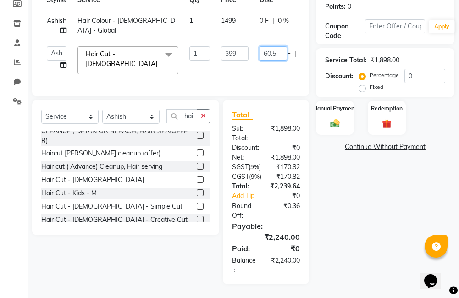
scroll to position [175, 0]
click at [370, 147] on div "Name: Sooraj Membership: No Active Membership Total Visits: Card on file: 0 Las…" at bounding box center [388, 106] width 145 height 356
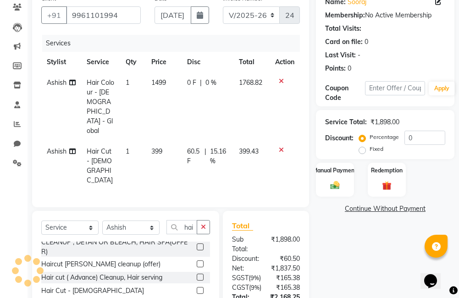
scroll to position [92, 0]
click at [341, 147] on img at bounding box center [335, 185] width 16 height 11
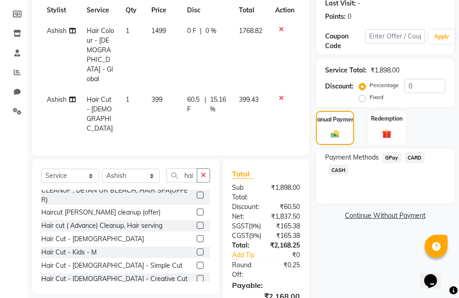
scroll to position [183, 0]
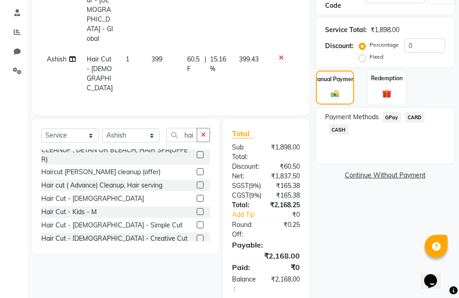
click at [390, 118] on span "GPay" at bounding box center [391, 117] width 19 height 11
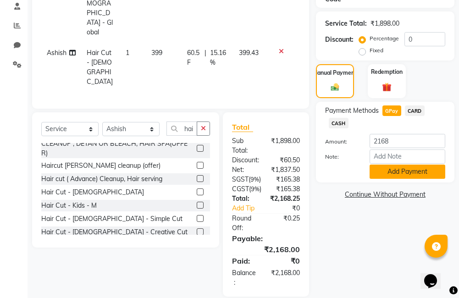
click at [394, 147] on button "Add Payment" at bounding box center [408, 172] width 76 height 14
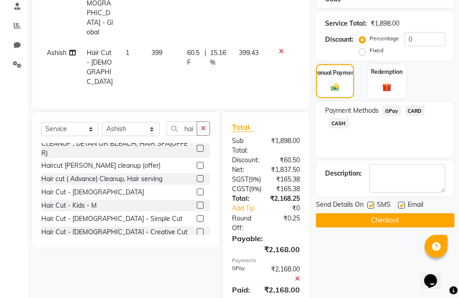
scroll to position [219, 0]
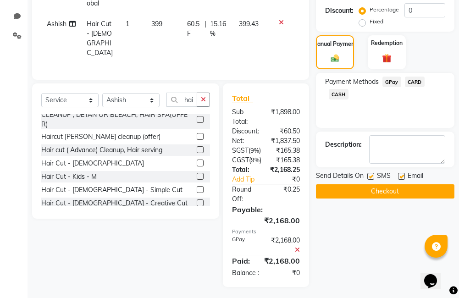
click at [389, 147] on button "Checkout" at bounding box center [385, 191] width 139 height 14
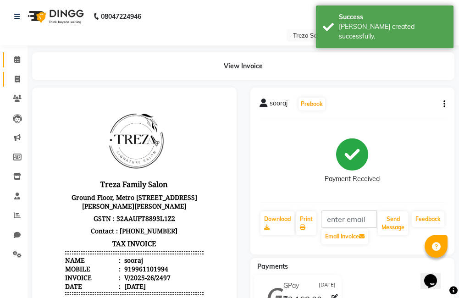
drag, startPoint x: 16, startPoint y: 66, endPoint x: 16, endPoint y: 76, distance: 10.1
click at [16, 66] on link "Calendar" at bounding box center [14, 59] width 22 height 15
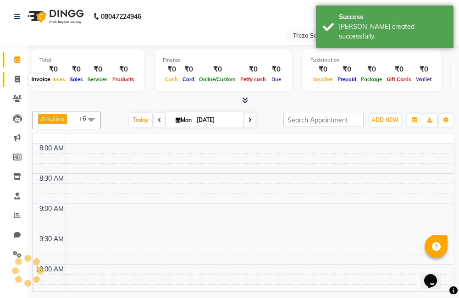
click at [18, 78] on icon at bounding box center [17, 79] width 5 height 7
select select "service"
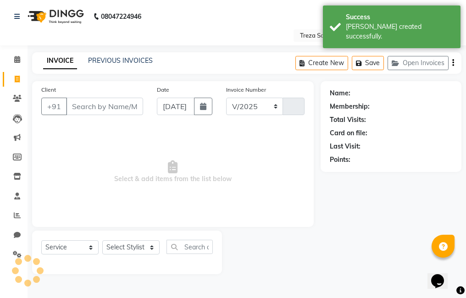
select select "7633"
type input "2498"
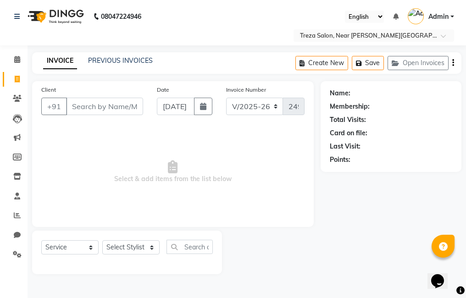
click at [103, 110] on input "Client" at bounding box center [104, 106] width 77 height 17
click at [125, 147] on select "Select Stylist Akhil krishna Akshay Amulie Anju Arun Ashish Jeeshma Krishna Pri…" at bounding box center [130, 247] width 57 height 14
select select "88011"
click at [102, 147] on select "Select Stylist Akhil krishna Akshay Amulie Anju Arun Ashish Jeeshma Krishna Pri…" at bounding box center [130, 247] width 57 height 14
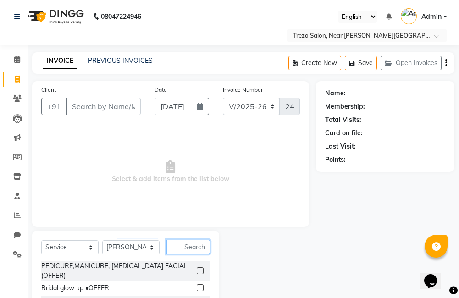
click at [182, 147] on input "text" at bounding box center [188, 247] width 44 height 14
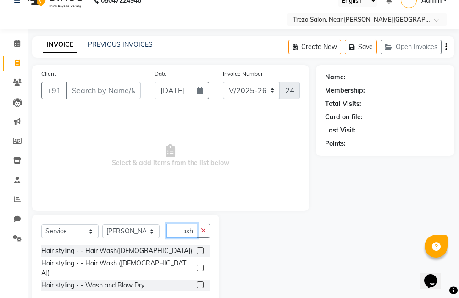
scroll to position [30, 0]
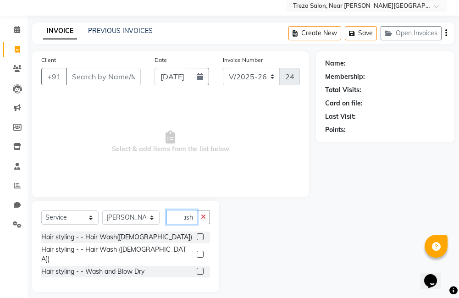
type input "wash"
drag, startPoint x: 199, startPoint y: 262, endPoint x: 200, endPoint y: 253, distance: 9.2
click at [199, 147] on label at bounding box center [200, 271] width 7 height 7
click at [199, 147] on input "checkbox" at bounding box center [200, 272] width 6 height 6
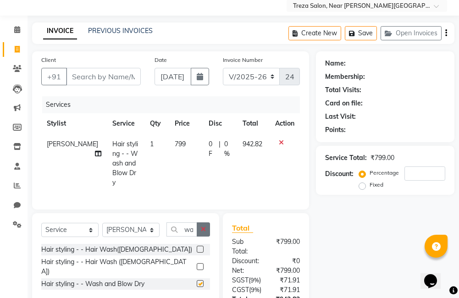
checkbox input "false"
click at [205, 147] on icon "button" at bounding box center [203, 229] width 5 height 6
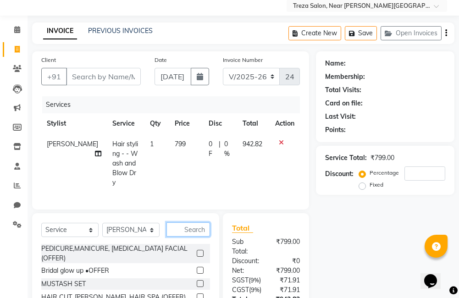
click at [201, 147] on input "text" at bounding box center [188, 229] width 44 height 14
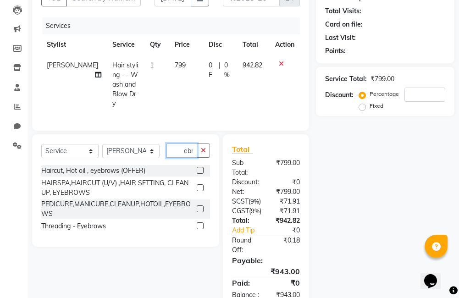
scroll to position [122, 0]
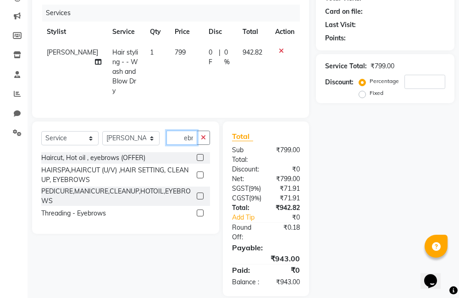
type input "eyebr"
click at [199, 147] on label at bounding box center [200, 213] width 7 height 7
click at [199, 147] on input "checkbox" at bounding box center [200, 214] width 6 height 6
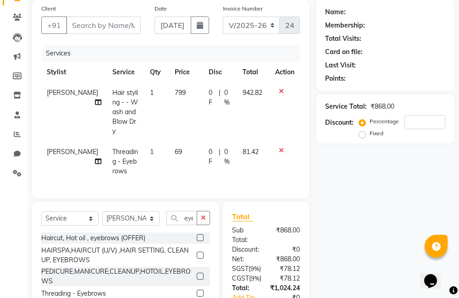
checkbox input "false"
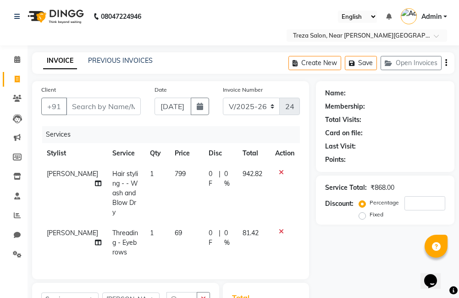
click at [224, 147] on span "0 %" at bounding box center [227, 237] width 7 height 19
select select "88011"
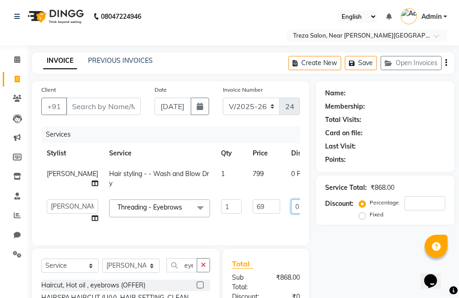
click at [291, 147] on input "0" at bounding box center [305, 206] width 28 height 14
type input "10"
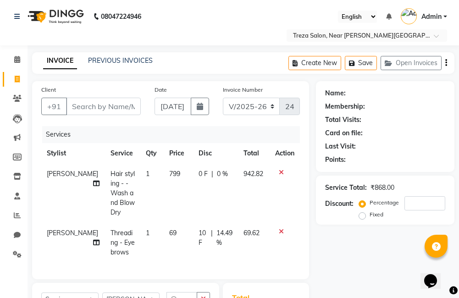
click at [388, 147] on div "Name: Membership: Total Visits: Card on file: Last Visit: Points: Service Total…" at bounding box center [388, 274] width 145 height 386
click at [394, 63] on icon "button" at bounding box center [446, 63] width 2 height 0
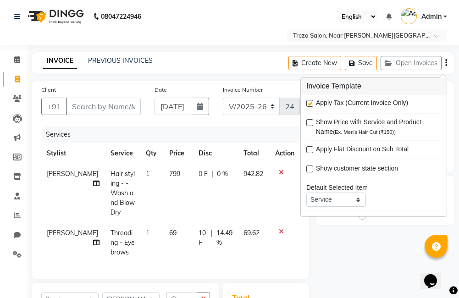
click at [312, 104] on label at bounding box center [309, 103] width 7 height 7
click at [312, 104] on input "checkbox" at bounding box center [309, 104] width 6 height 6
checkbox input "false"
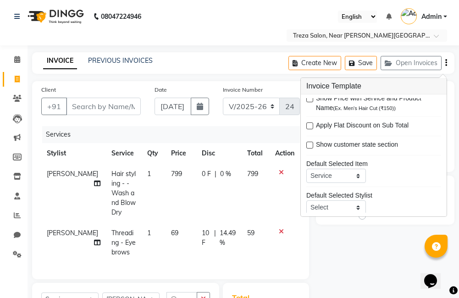
scroll to position [45, 0]
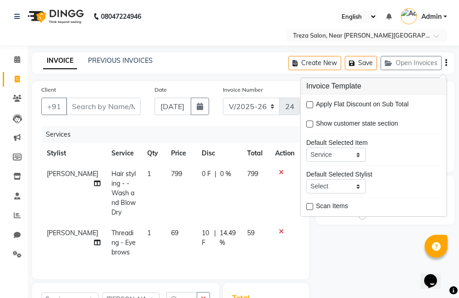
click at [365, 147] on div "Name: Membership: Total Visits: Card on file: Last Visit: Points: Service Total…" at bounding box center [388, 250] width 145 height 338
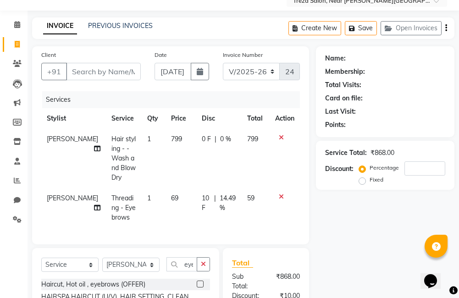
scroll to position [0, 0]
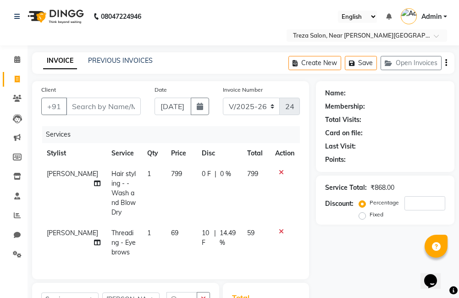
click at [281, 147] on icon at bounding box center [281, 231] width 5 height 6
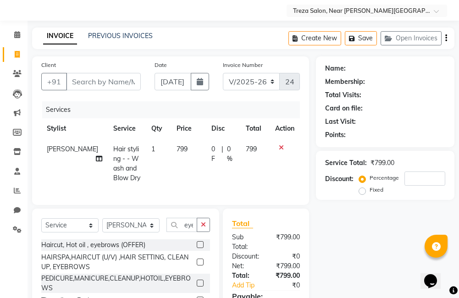
scroll to position [46, 0]
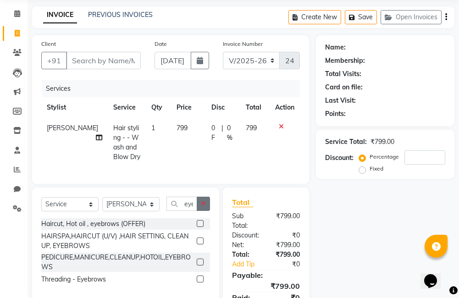
click at [197, 147] on button "button" at bounding box center [203, 204] width 13 height 14
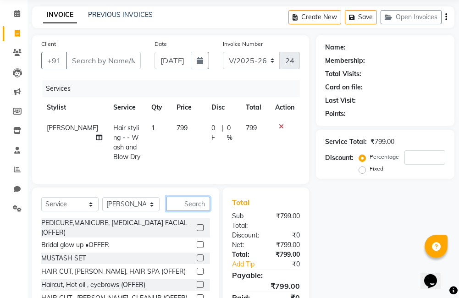
click at [197, 147] on input "text" at bounding box center [188, 204] width 44 height 14
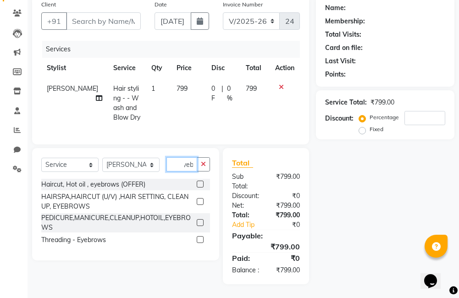
scroll to position [0, 7]
type input "eyebr"
click at [198, 147] on label at bounding box center [200, 239] width 7 height 7
click at [198, 147] on input "checkbox" at bounding box center [200, 240] width 6 height 6
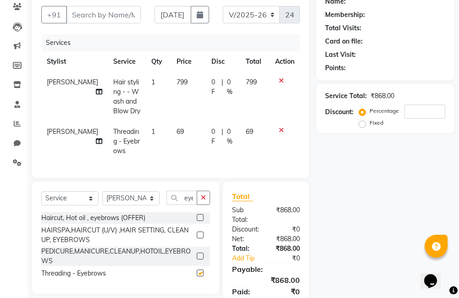
checkbox input "false"
click at [351, 147] on div "Name: Membership: Total Visits: Card on file: Last Visit: Points: Service Total…" at bounding box center [388, 153] width 145 height 328
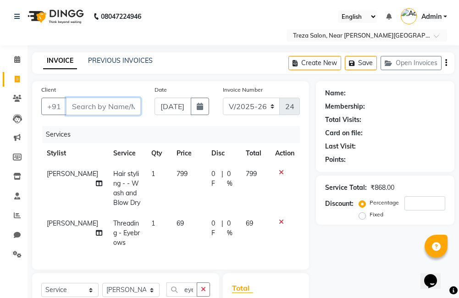
click at [84, 107] on input "Client" at bounding box center [103, 106] width 75 height 17
type input "A"
type input "0"
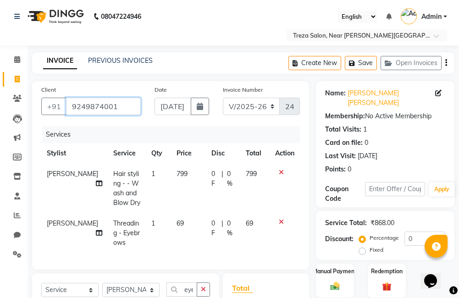
click at [115, 103] on input "9249874001" at bounding box center [103, 106] width 75 height 17
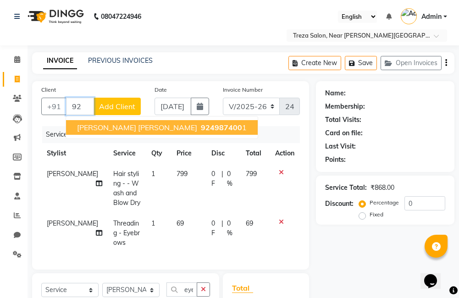
type input "9"
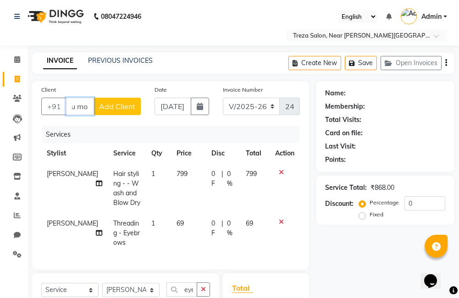
type input "Annu mol"
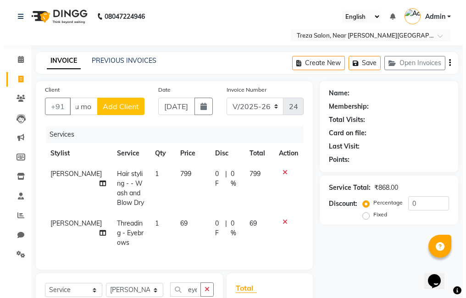
scroll to position [0, 0]
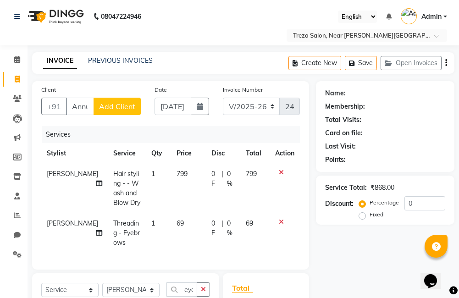
click at [136, 108] on button "Add Client" at bounding box center [117, 106] width 47 height 17
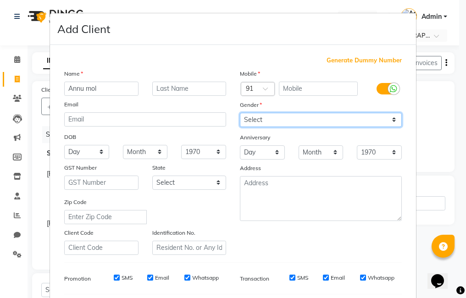
click at [287, 118] on select "Select Male Female Other Prefer Not To Say" at bounding box center [321, 120] width 162 height 14
click at [240, 113] on select "Select Male Female Other Prefer Not To Say" at bounding box center [321, 120] width 162 height 14
click at [281, 123] on select "Select Male Female Other Prefer Not To Say" at bounding box center [321, 120] width 162 height 14
select select "female"
click at [240, 113] on select "Select Male Female Other Prefer Not To Say" at bounding box center [321, 120] width 162 height 14
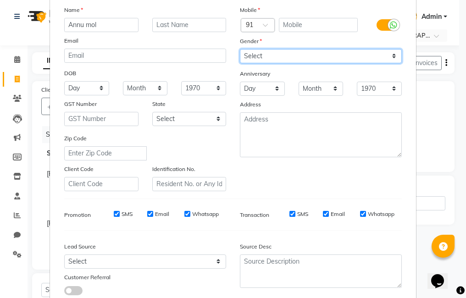
scroll to position [125, 0]
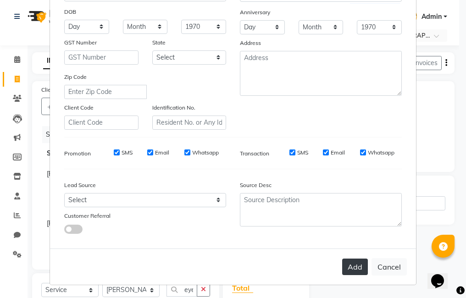
click at [351, 147] on button "Add" at bounding box center [355, 267] width 26 height 17
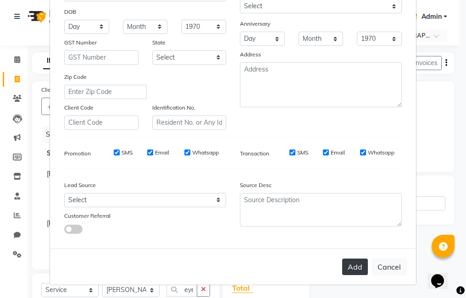
click at [354, 147] on button "Add" at bounding box center [355, 267] width 26 height 17
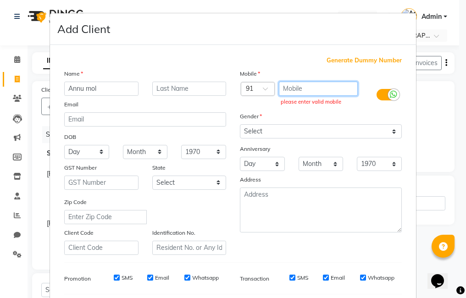
click at [305, 95] on input "text" at bounding box center [318, 89] width 79 height 14
click at [348, 61] on span "Generate Dummy Number" at bounding box center [364, 60] width 75 height 9
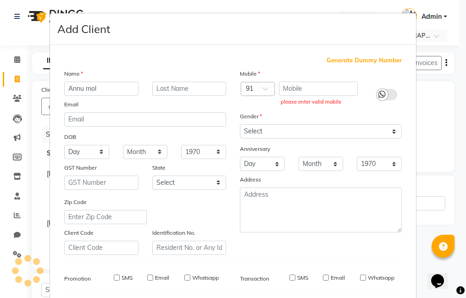
type input "1337900000178"
checkbox input "false"
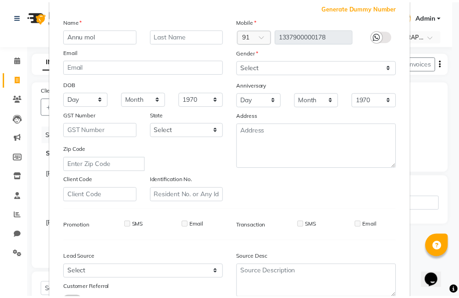
scroll to position [125, 0]
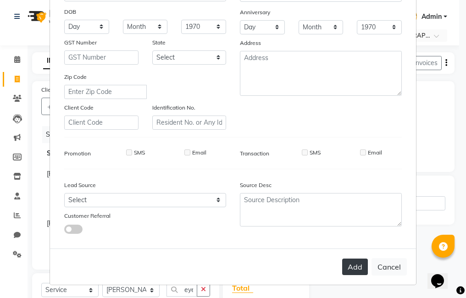
click at [361, 147] on button "Add" at bounding box center [355, 267] width 26 height 17
type input "1337900000178"
select select
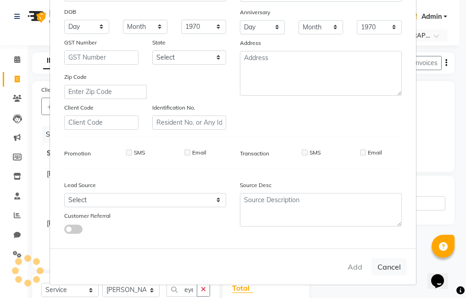
select select
checkbox input "false"
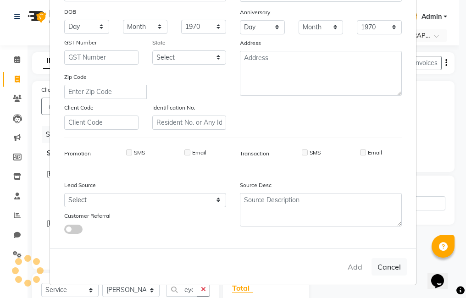
checkbox input "false"
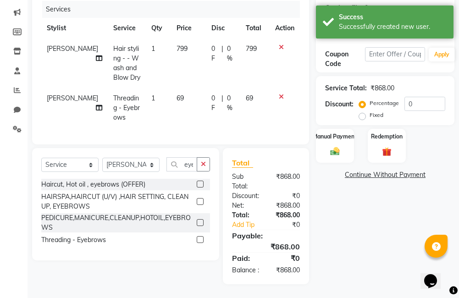
scroll to position [142, 0]
click at [340, 128] on div "Manual Payment" at bounding box center [334, 146] width 39 height 36
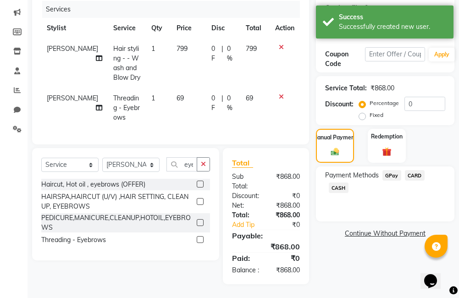
click at [394, 147] on span "GPay" at bounding box center [391, 175] width 19 height 11
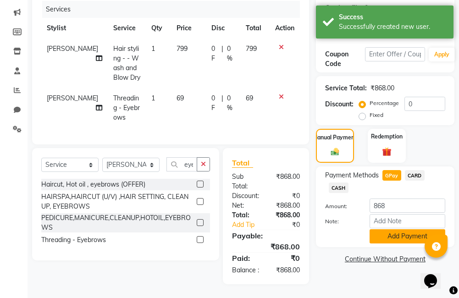
click at [394, 147] on button "Add Payment" at bounding box center [408, 236] width 76 height 14
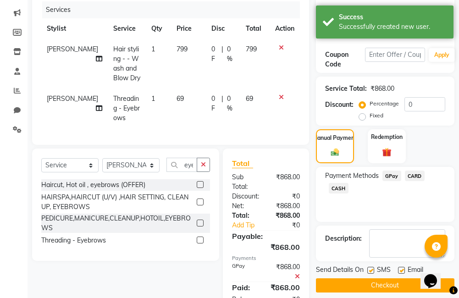
scroll to position [171, 0]
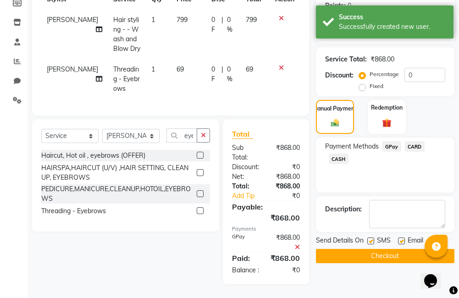
click at [366, 147] on button "Checkout" at bounding box center [385, 256] width 139 height 14
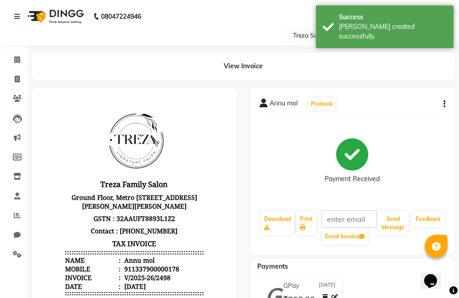
click at [21, 67] on li "Calendar" at bounding box center [14, 60] width 28 height 20
click at [12, 63] on span at bounding box center [17, 60] width 16 height 11
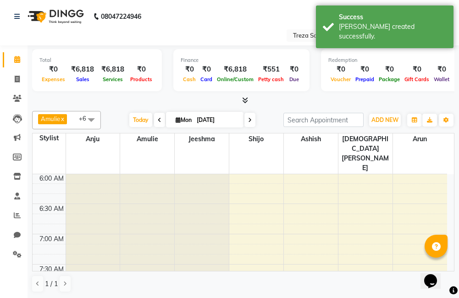
scroll to position [0, 0]
